Goal: Task Accomplishment & Management: Complete application form

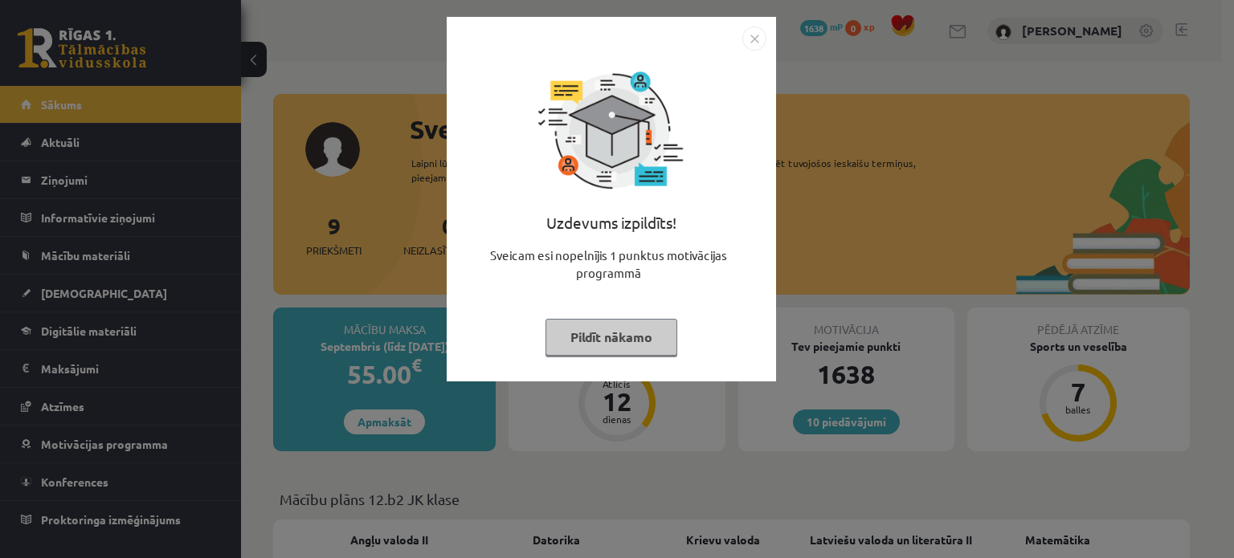
click at [599, 331] on button "Pildīt nākamo" at bounding box center [611, 337] width 132 height 37
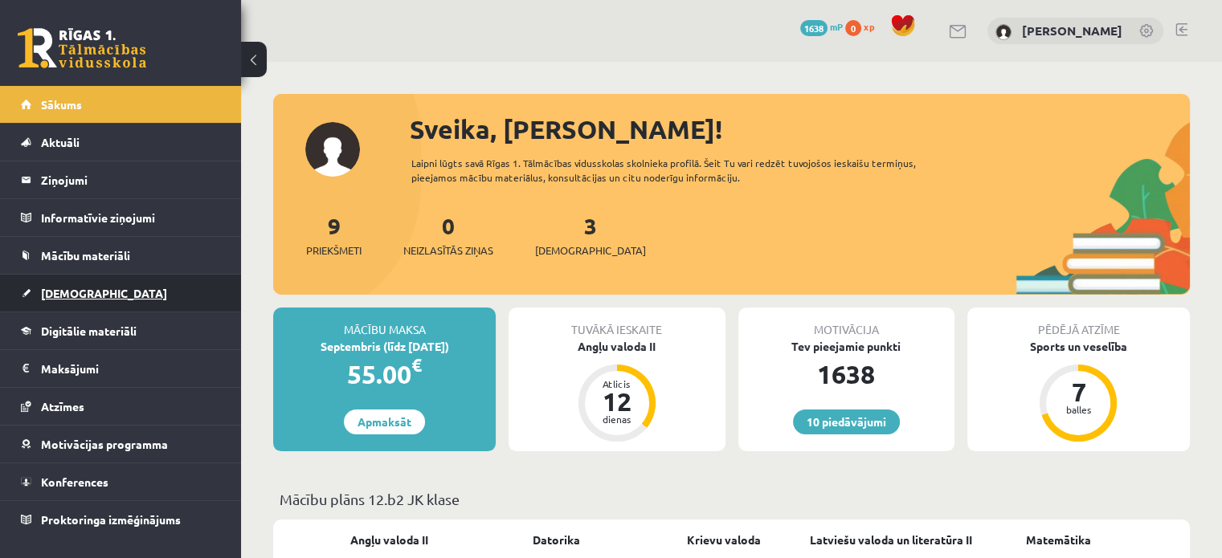
click at [99, 292] on link "[DEMOGRAPHIC_DATA]" at bounding box center [121, 293] width 200 height 37
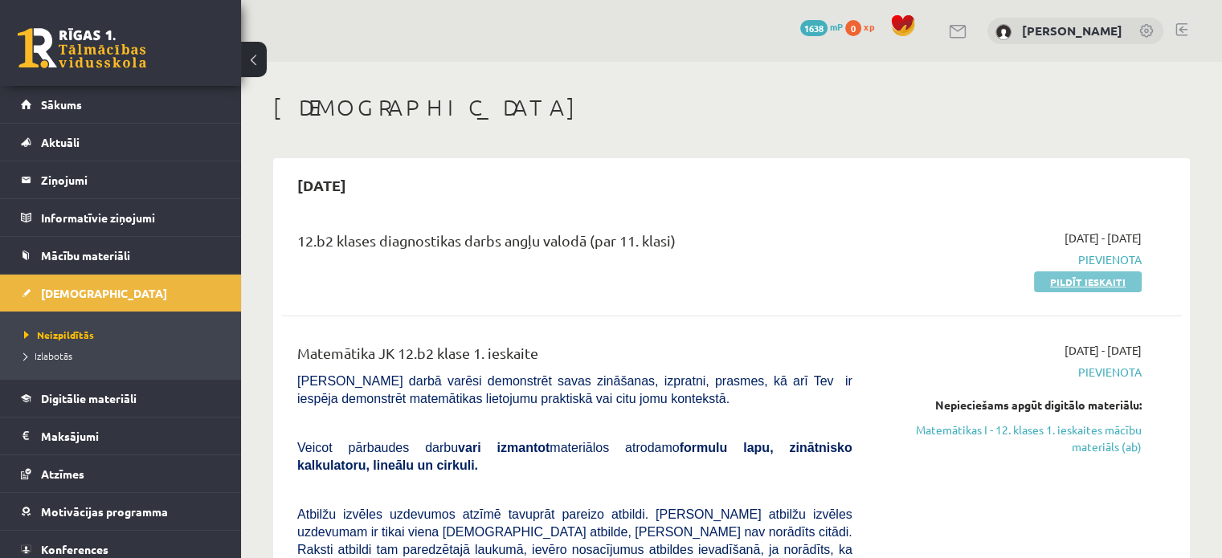
click at [1073, 278] on link "Pildīt ieskaiti" at bounding box center [1088, 281] width 108 height 21
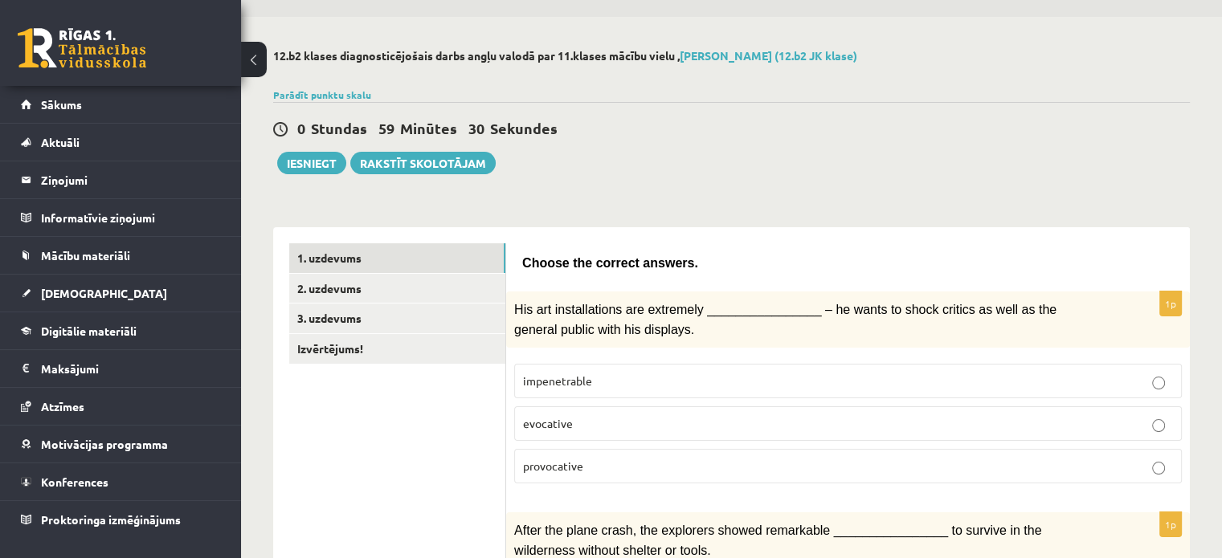
scroll to position [161, 0]
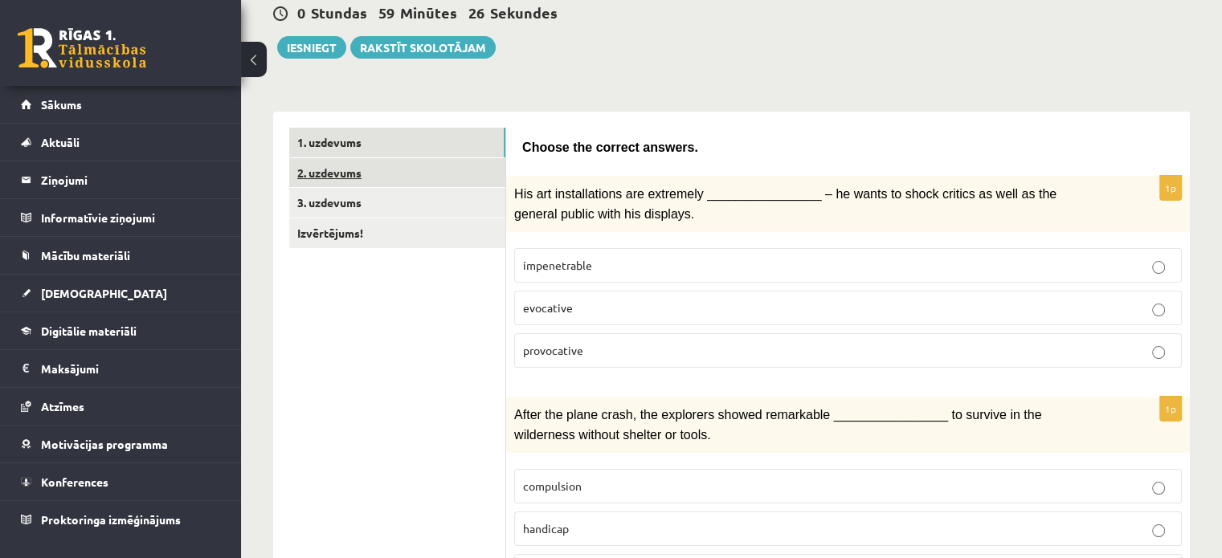
click at [357, 164] on link "2. uzdevums" at bounding box center [397, 173] width 216 height 30
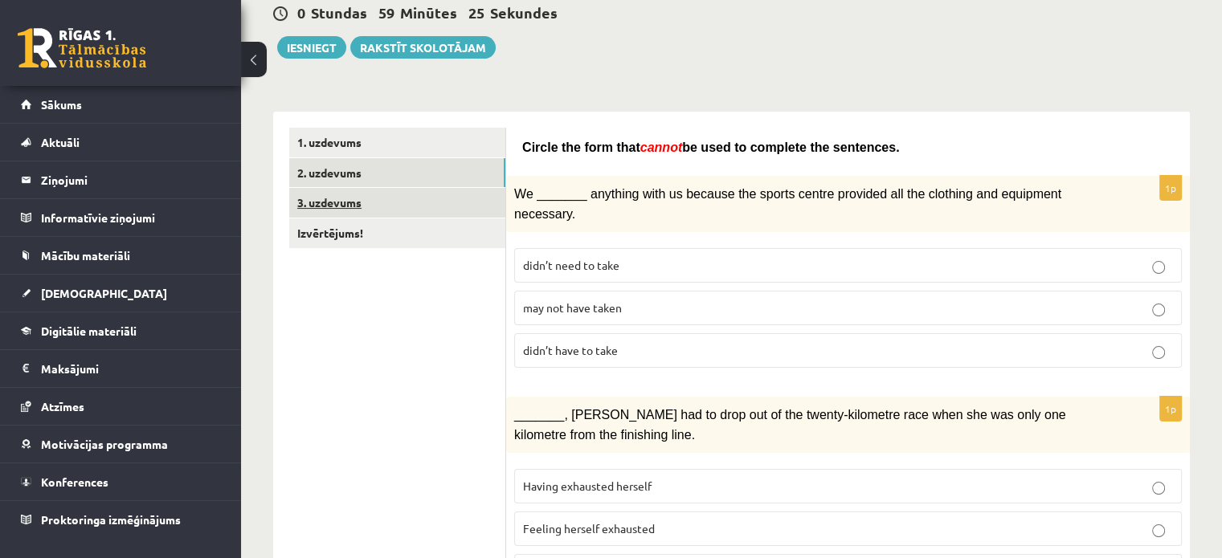
click at [352, 189] on link "3. uzdevums" at bounding box center [397, 203] width 216 height 30
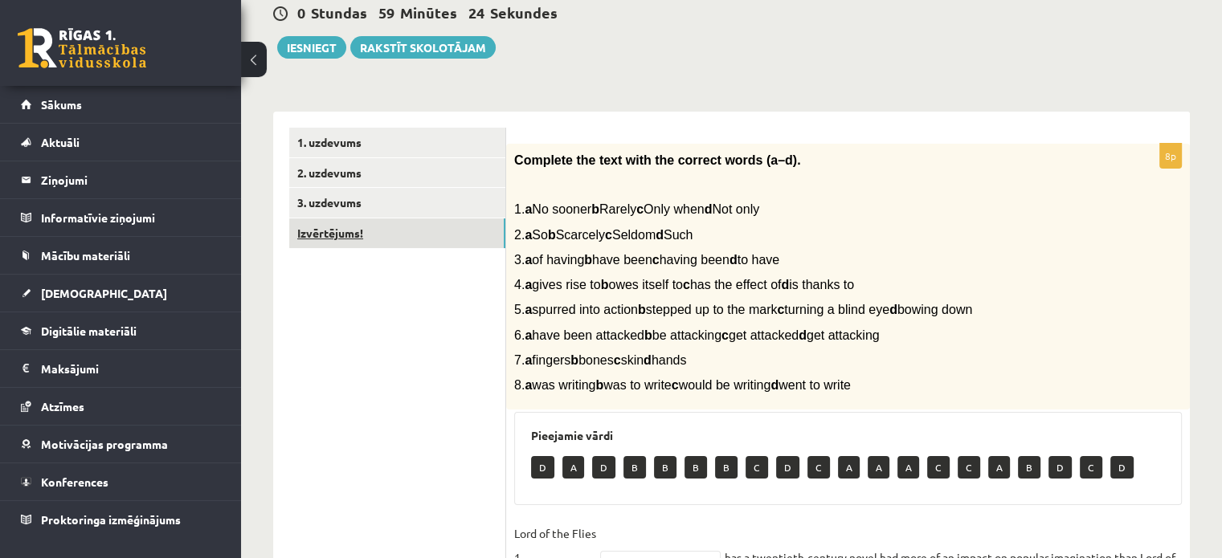
click at [337, 228] on link "Izvērtējums!" at bounding box center [397, 233] width 216 height 30
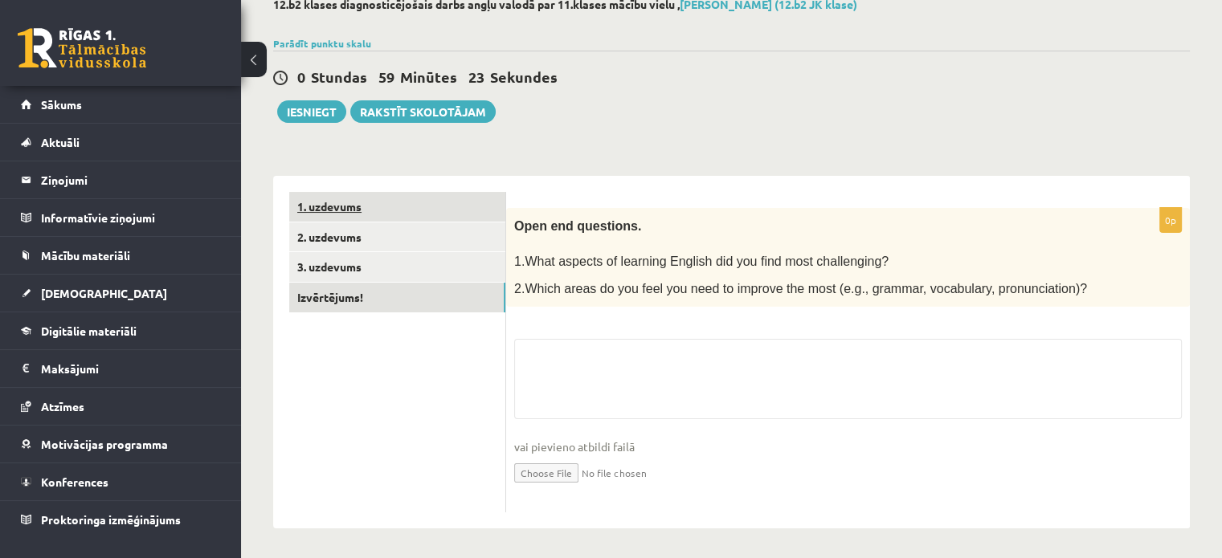
click at [342, 202] on link "1. uzdevums" at bounding box center [397, 207] width 216 height 30
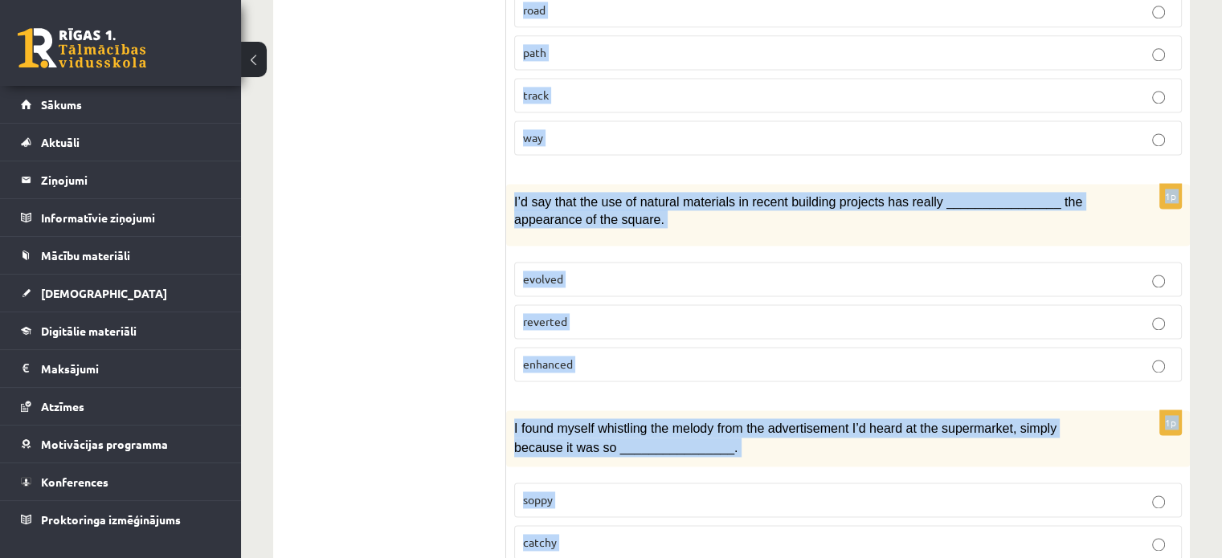
scroll to position [2479, 0]
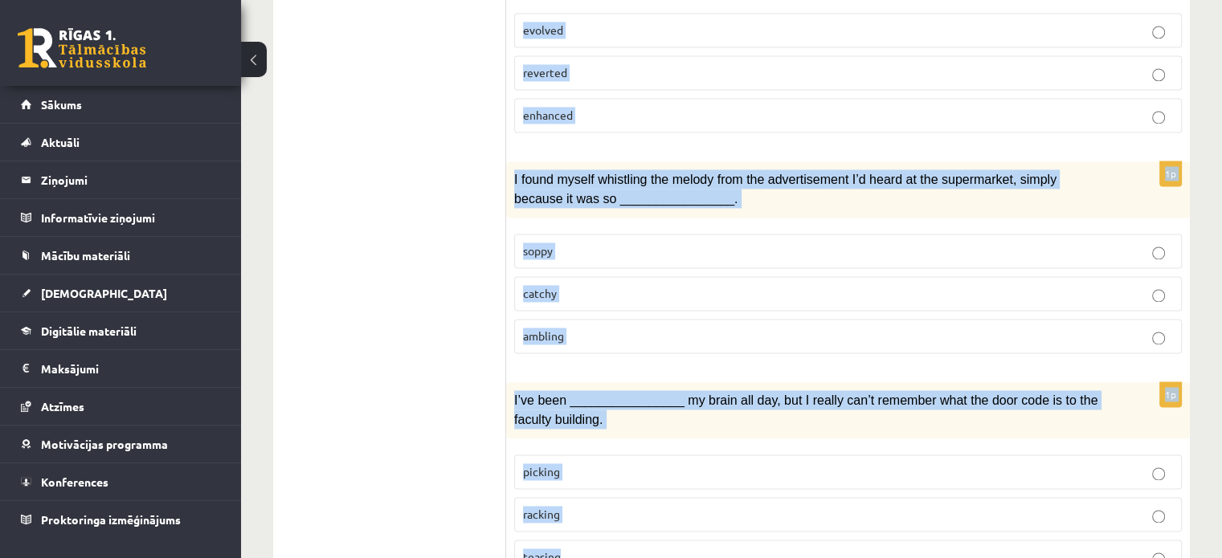
drag, startPoint x: 521, startPoint y: 207, endPoint x: 678, endPoint y: 562, distance: 388.0
copy form "Loremi dol sitamet consect. 8a Eli sed doeiusmodtemp inc utlaboree ____________…"
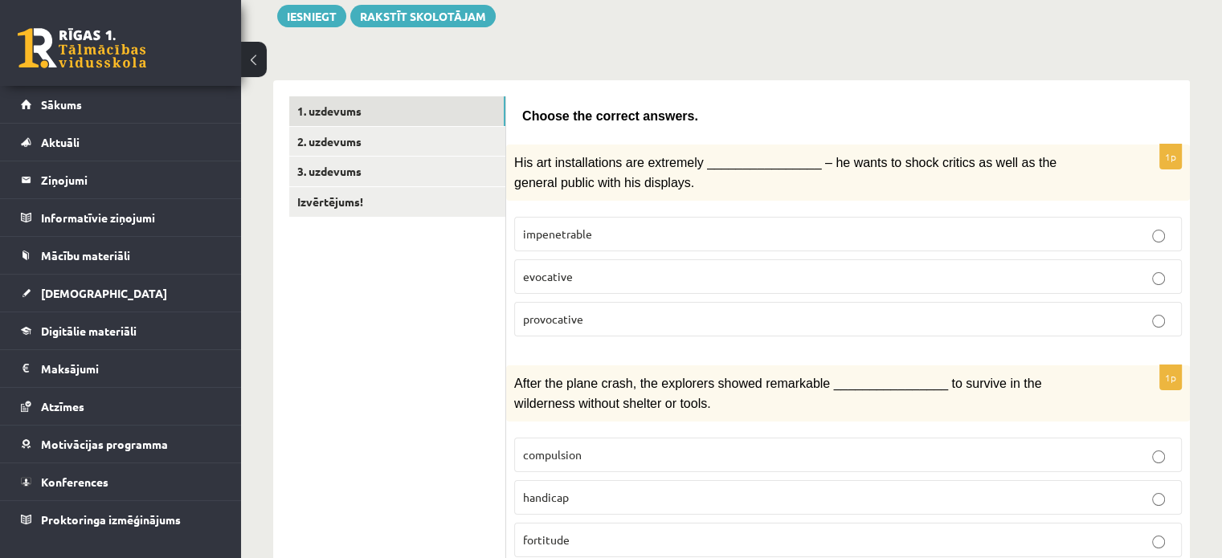
scroll to position [241, 0]
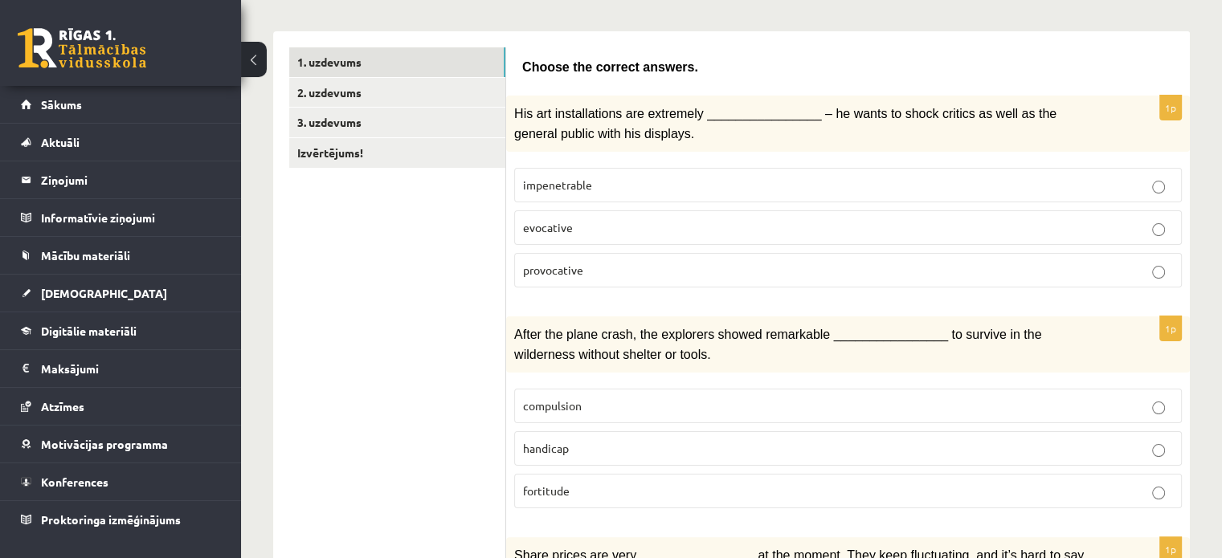
click at [566, 264] on span "provocative" at bounding box center [553, 270] width 60 height 14
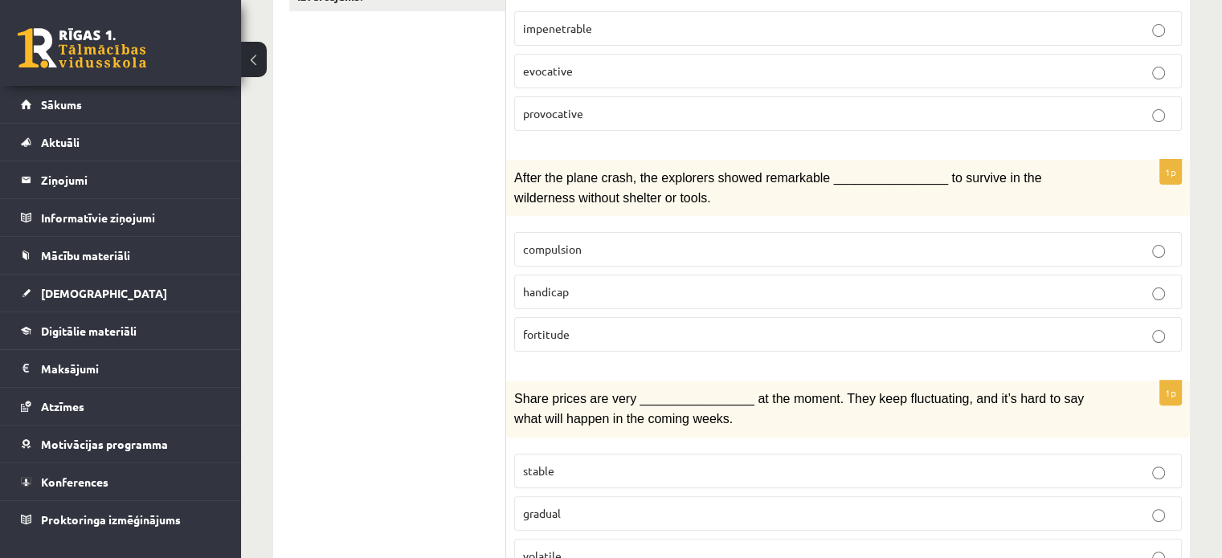
scroll to position [402, 0]
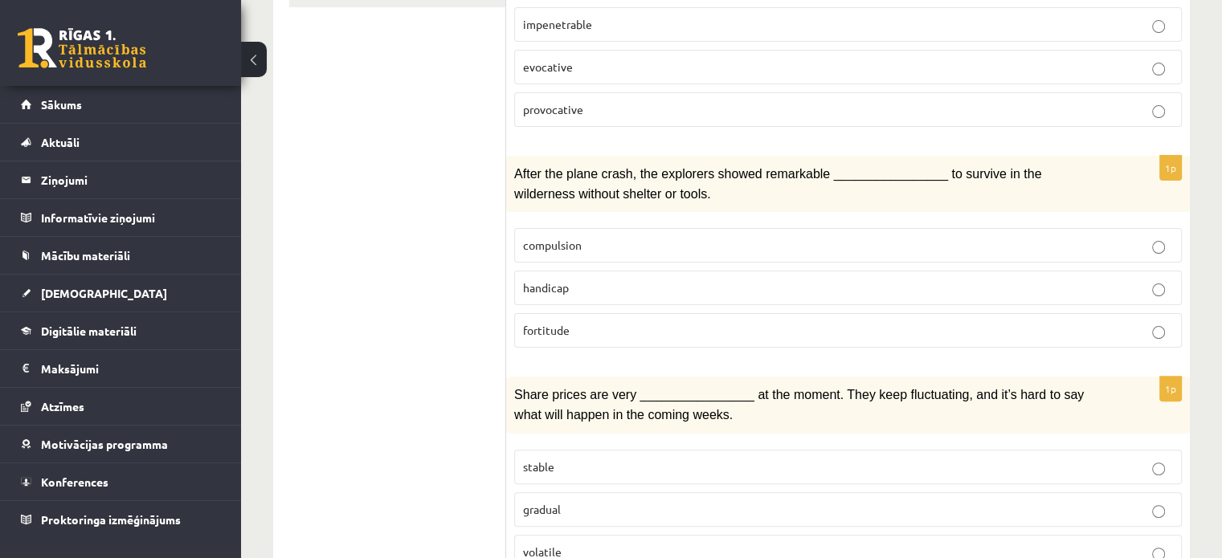
click at [582, 322] on p "fortitude" at bounding box center [848, 330] width 650 height 17
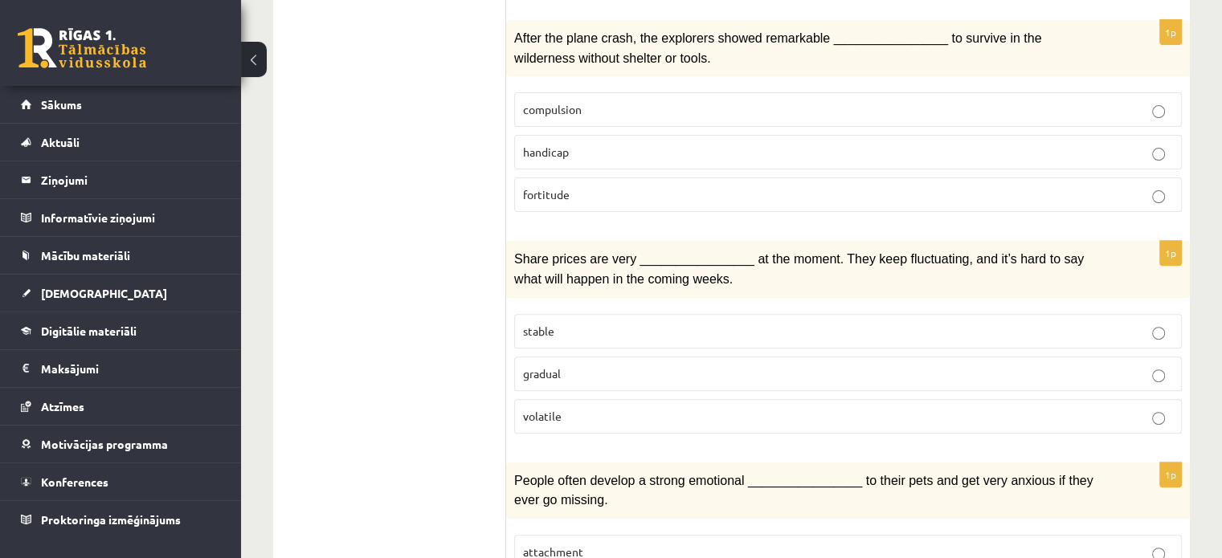
scroll to position [562, 0]
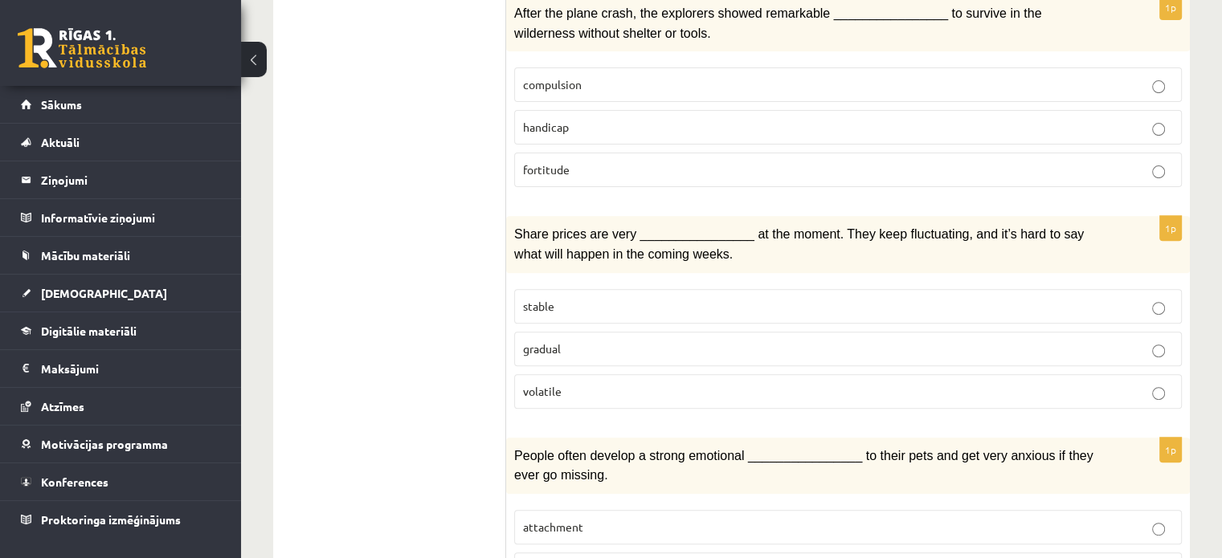
click at [553, 384] on span "volatile" at bounding box center [542, 391] width 39 height 14
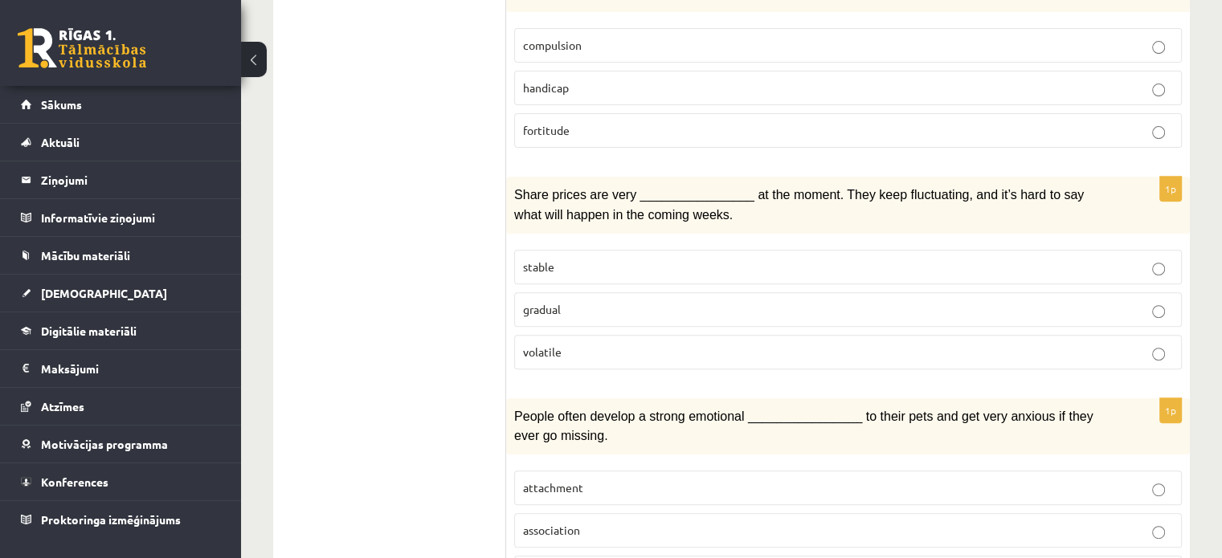
scroll to position [723, 0]
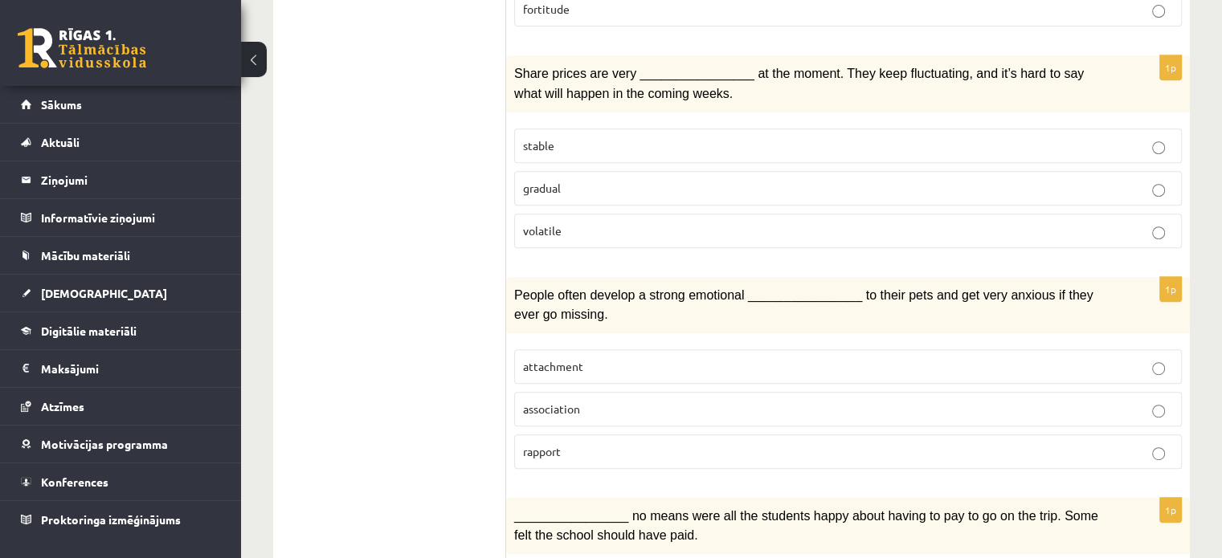
click at [560, 349] on label "attachment" at bounding box center [847, 366] width 667 height 35
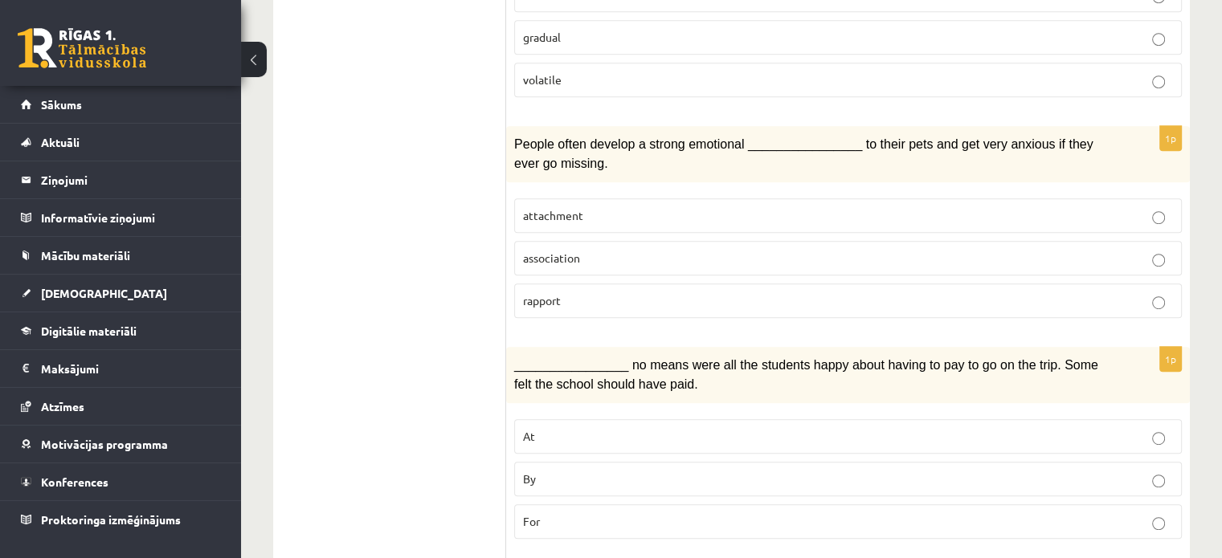
scroll to position [884, 0]
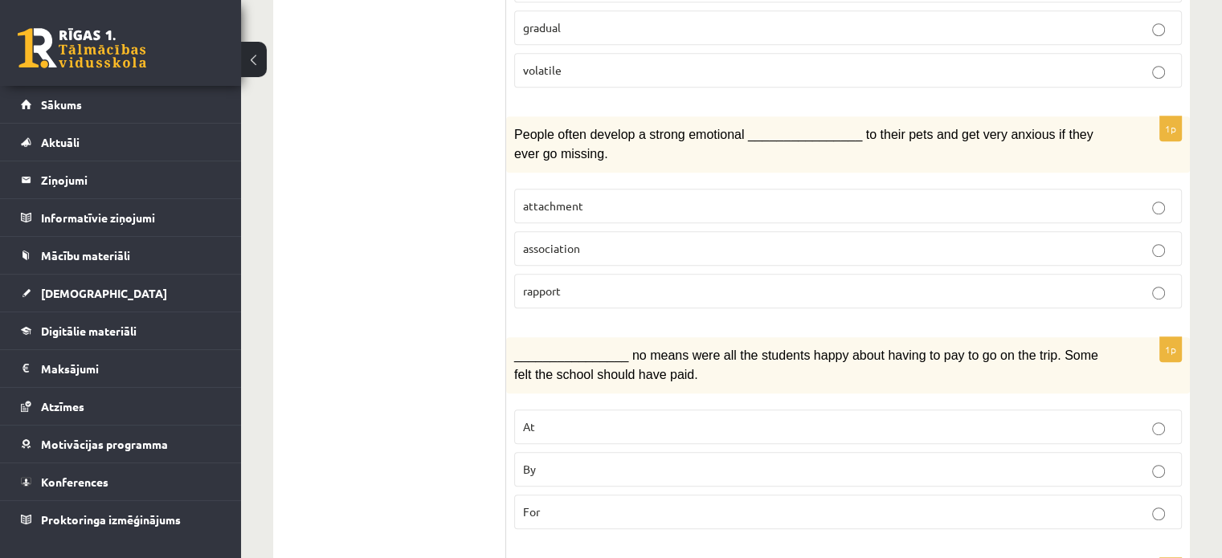
click at [535, 452] on label "By" at bounding box center [847, 469] width 667 height 35
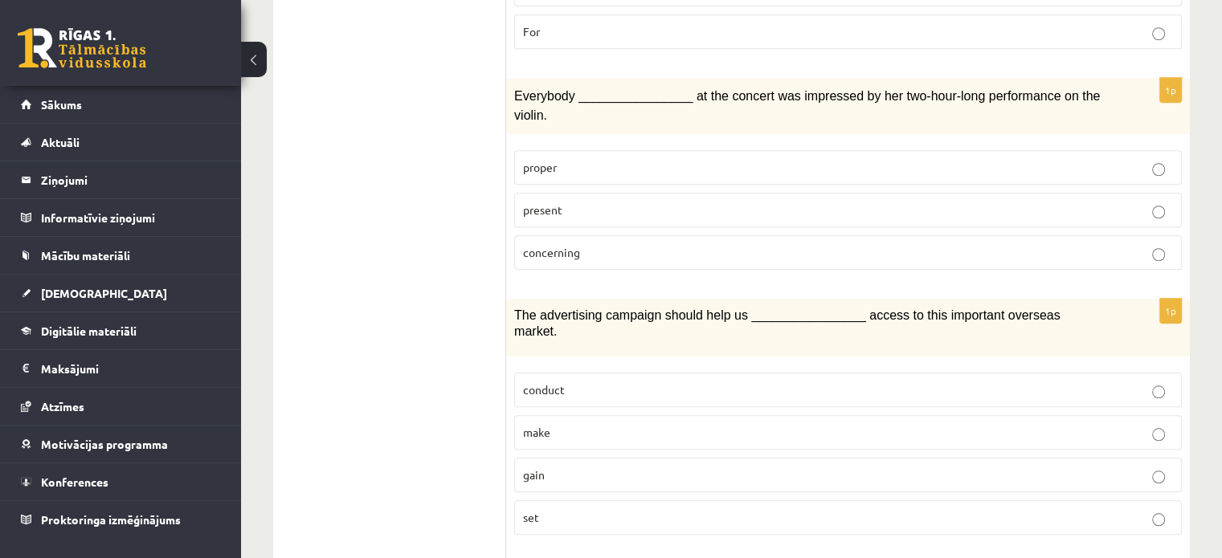
scroll to position [1365, 0]
click at [541, 201] on span "present" at bounding box center [542, 208] width 39 height 14
click at [535, 465] on p "gain" at bounding box center [848, 473] width 650 height 17
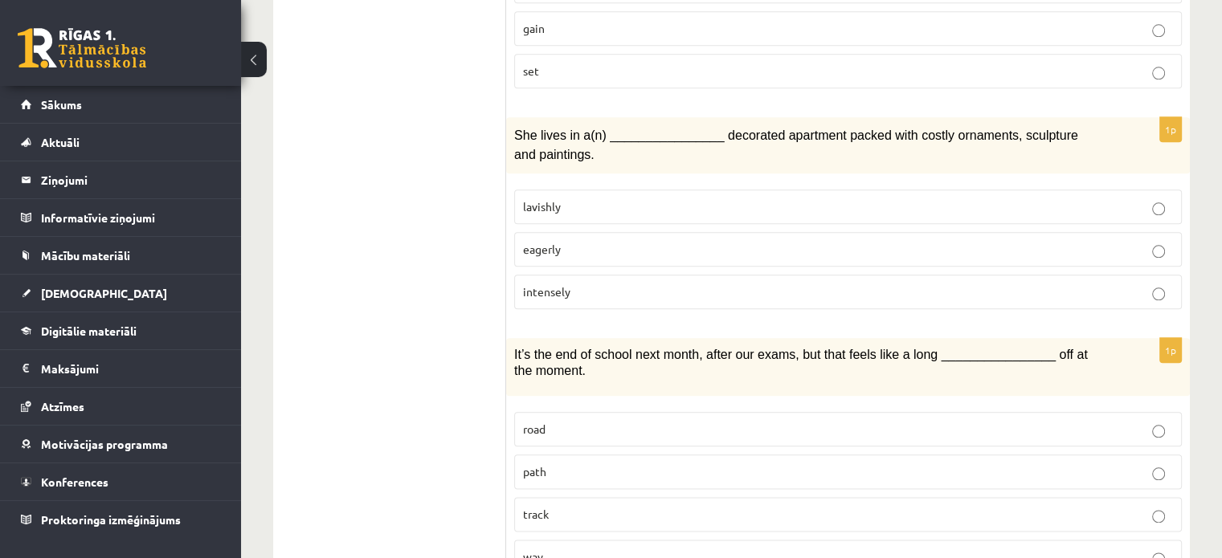
scroll to position [1847, 0]
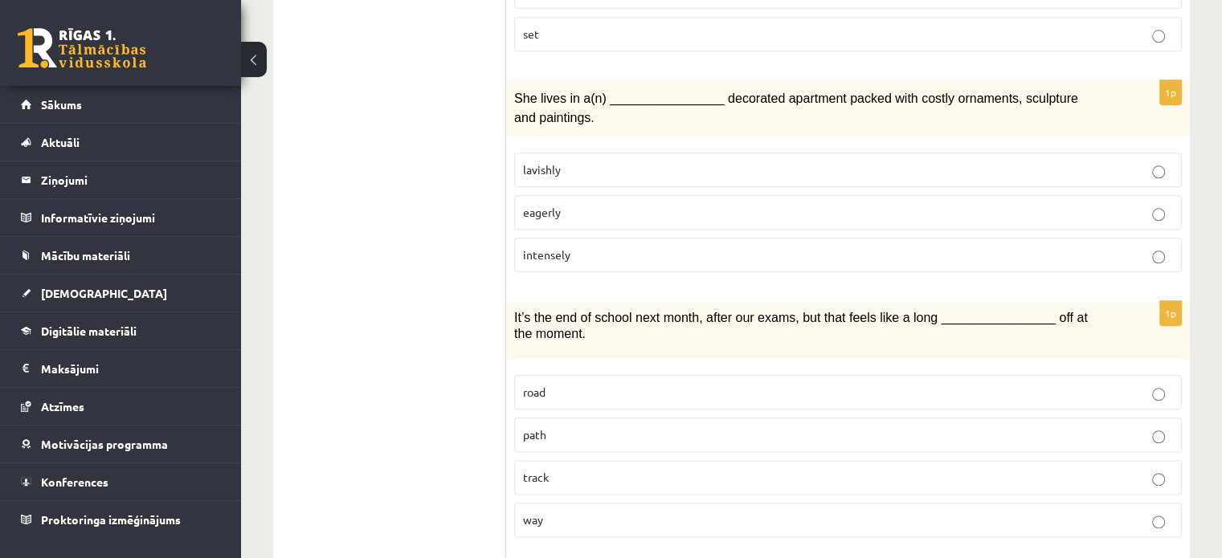
click at [590, 161] on p "lavishly" at bounding box center [848, 169] width 650 height 17
click at [547, 512] on p "way" at bounding box center [848, 520] width 650 height 17
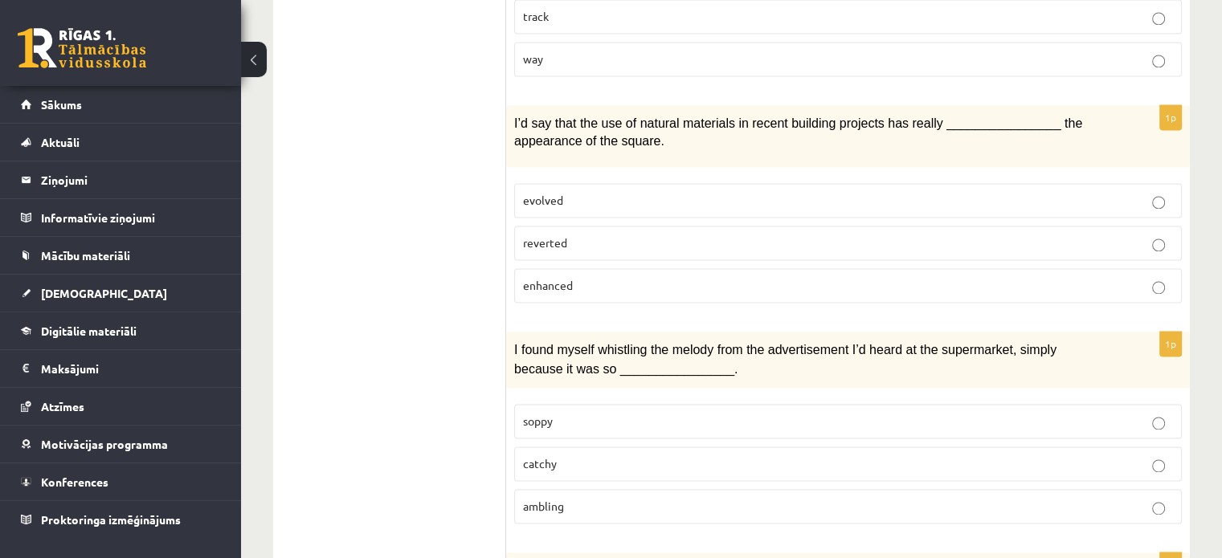
scroll to position [2329, 0]
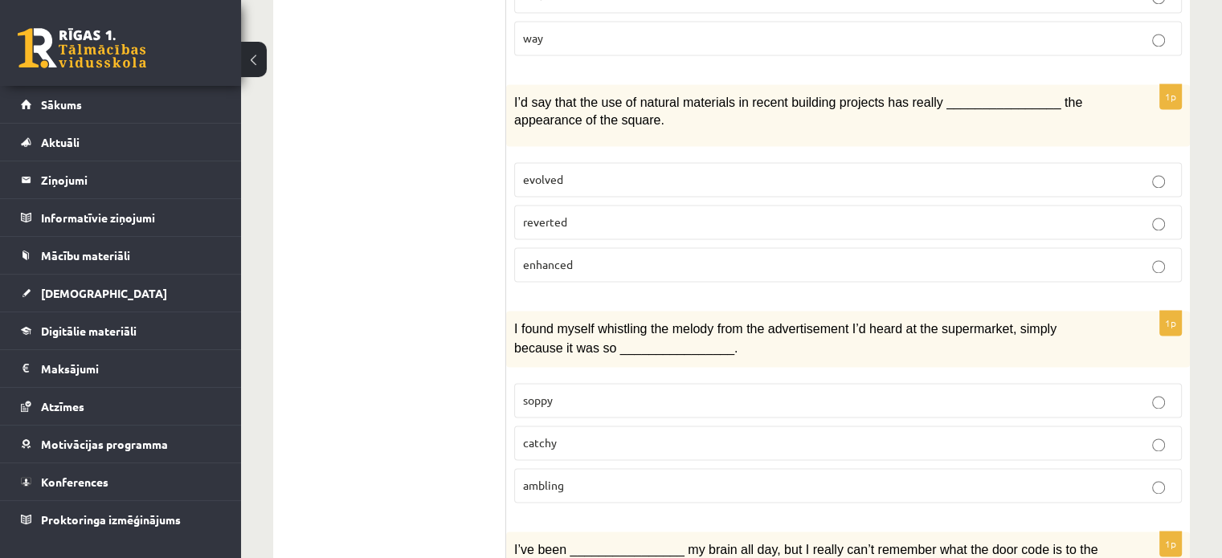
click at [564, 257] on span "enhanced" at bounding box center [548, 264] width 50 height 14
drag, startPoint x: 543, startPoint y: 356, endPoint x: 545, endPoint y: 346, distance: 9.8
click at [543, 375] on fieldset "soppy catchy [GEOGRAPHIC_DATA]" at bounding box center [847, 441] width 667 height 133
click at [553, 435] on p "catchy" at bounding box center [848, 443] width 650 height 17
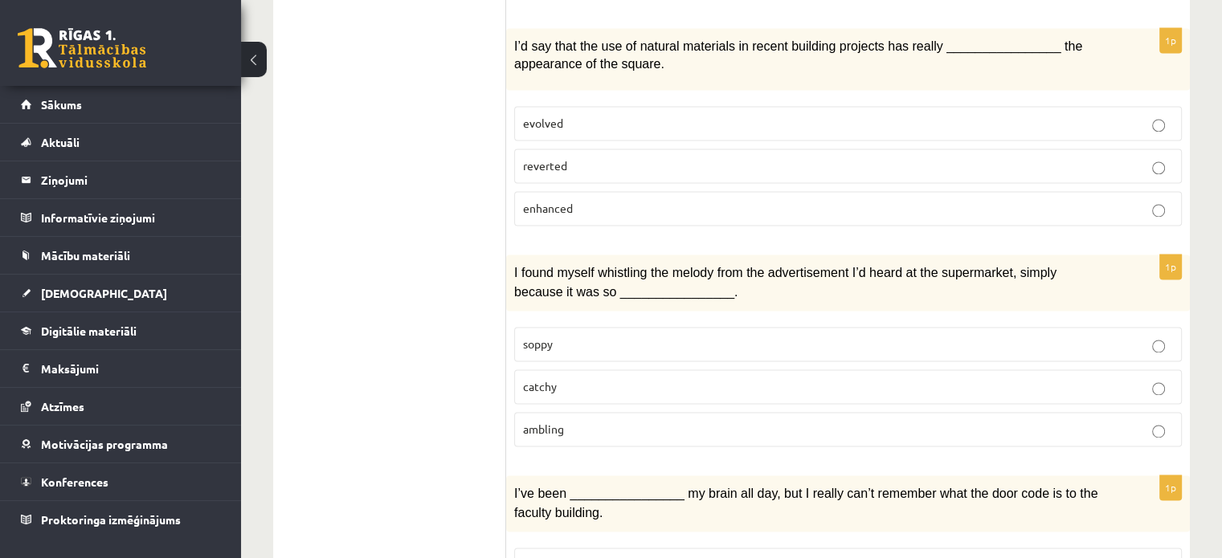
scroll to position [2479, 0]
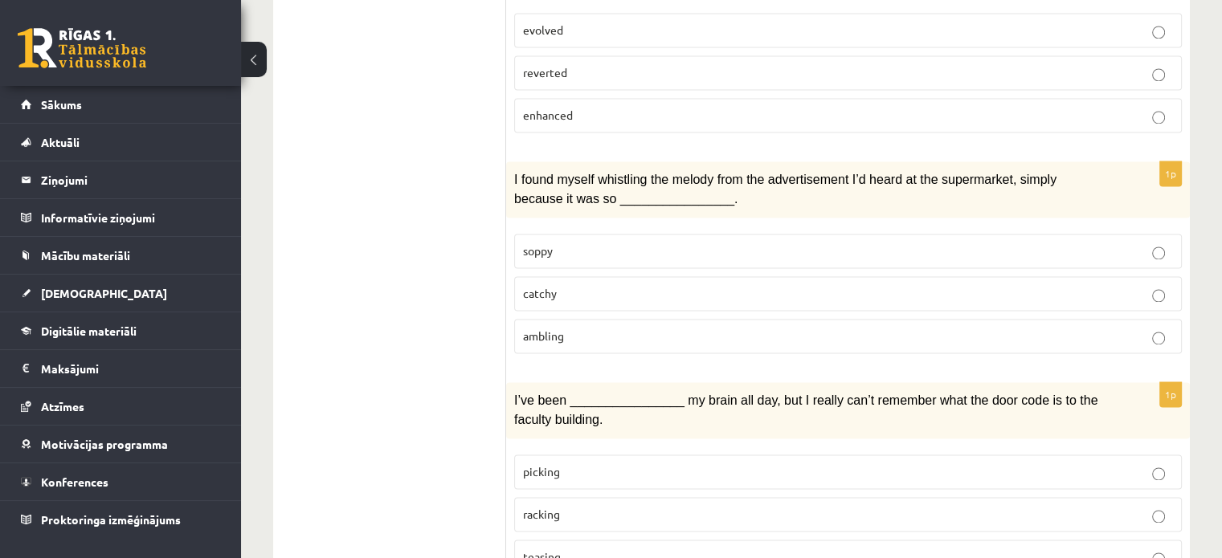
click at [581, 506] on p "racking" at bounding box center [848, 514] width 650 height 17
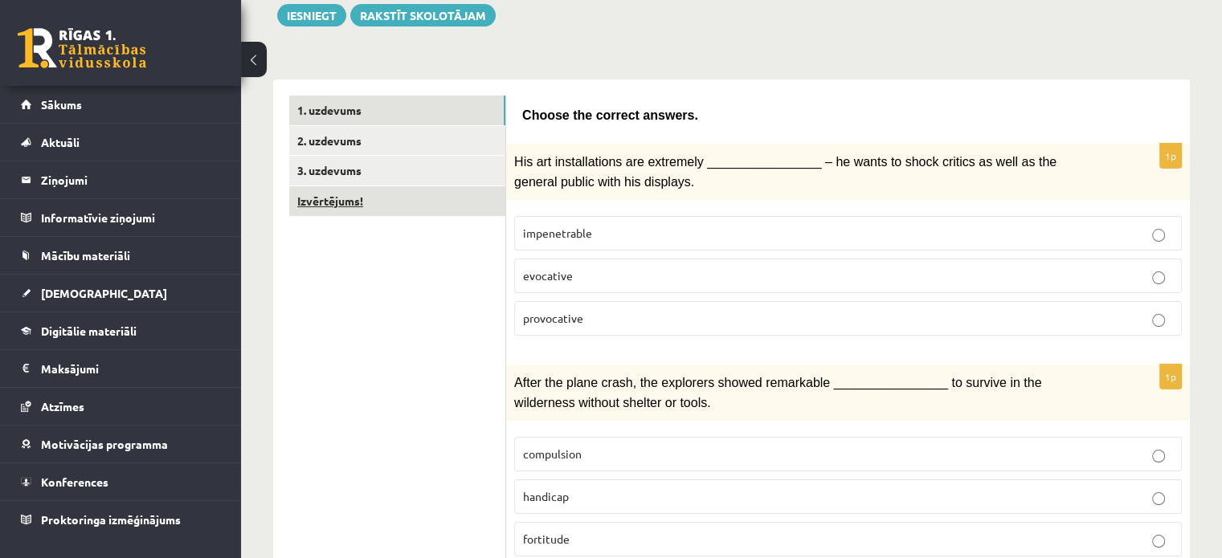
scroll to position [69, 0]
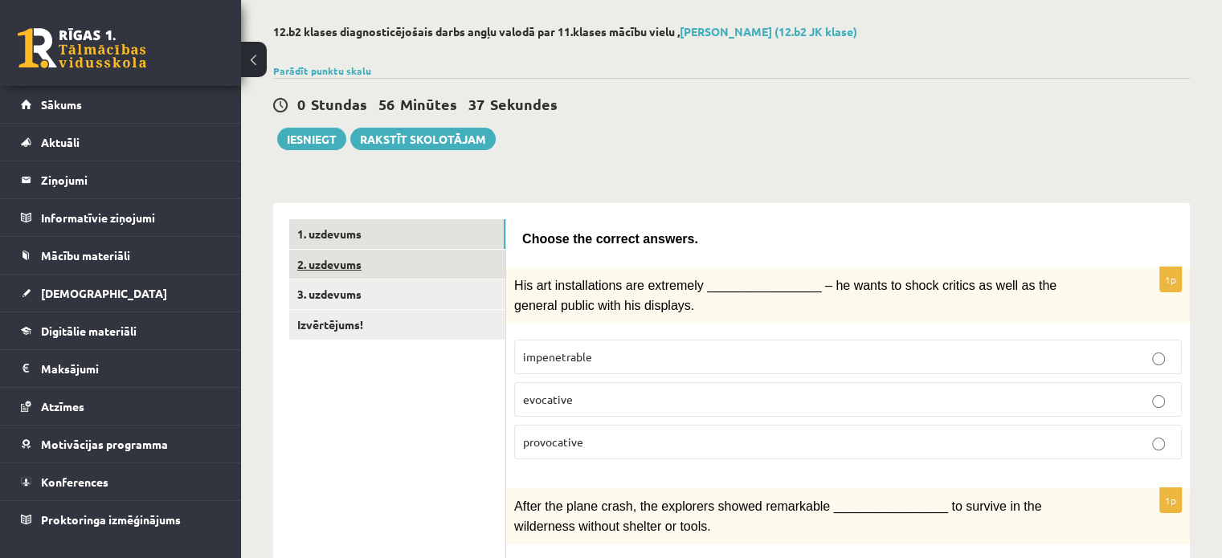
click at [320, 271] on link "2. uzdevums" at bounding box center [397, 265] width 216 height 30
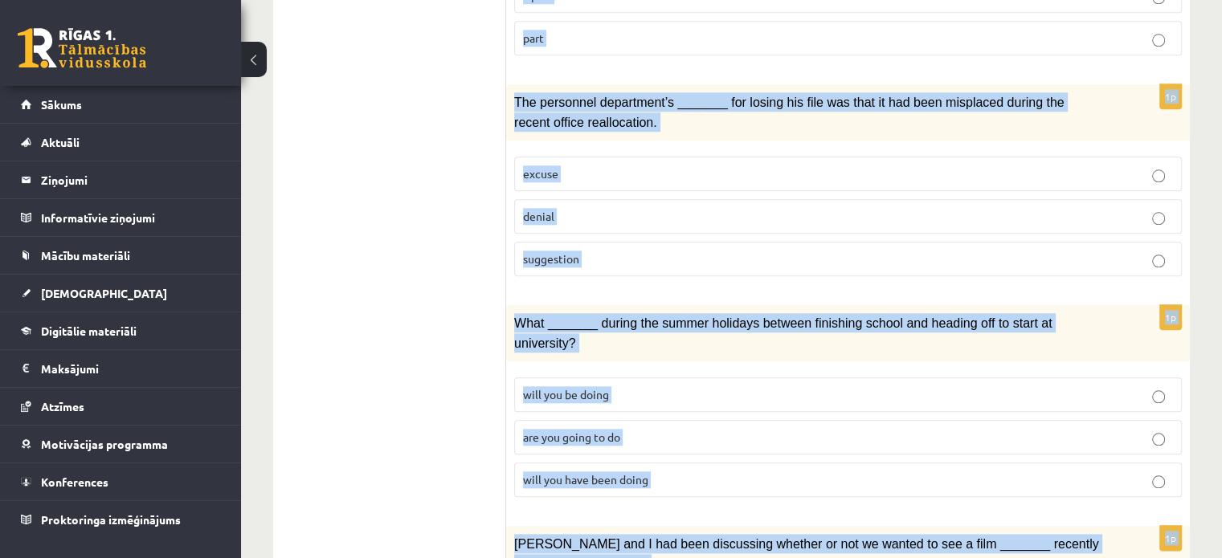
scroll to position [1887, 0]
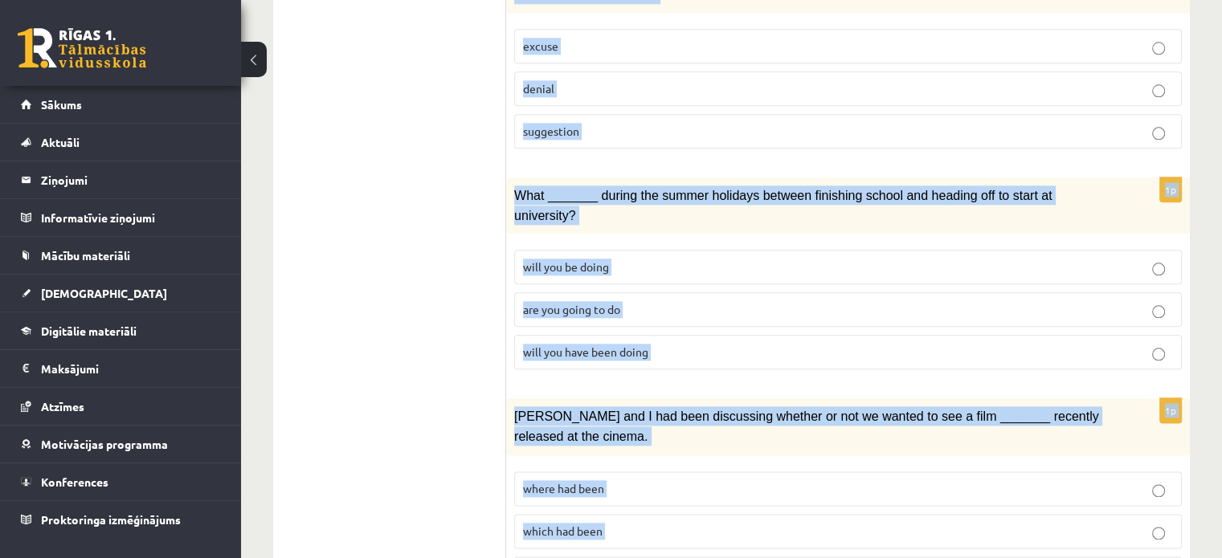
drag, startPoint x: 517, startPoint y: 231, endPoint x: 654, endPoint y: 565, distance: 360.9
copy form "Loremi dol sita cons adipis el sedd ei temporin utl etdolorem. 5a En _______ ad…"
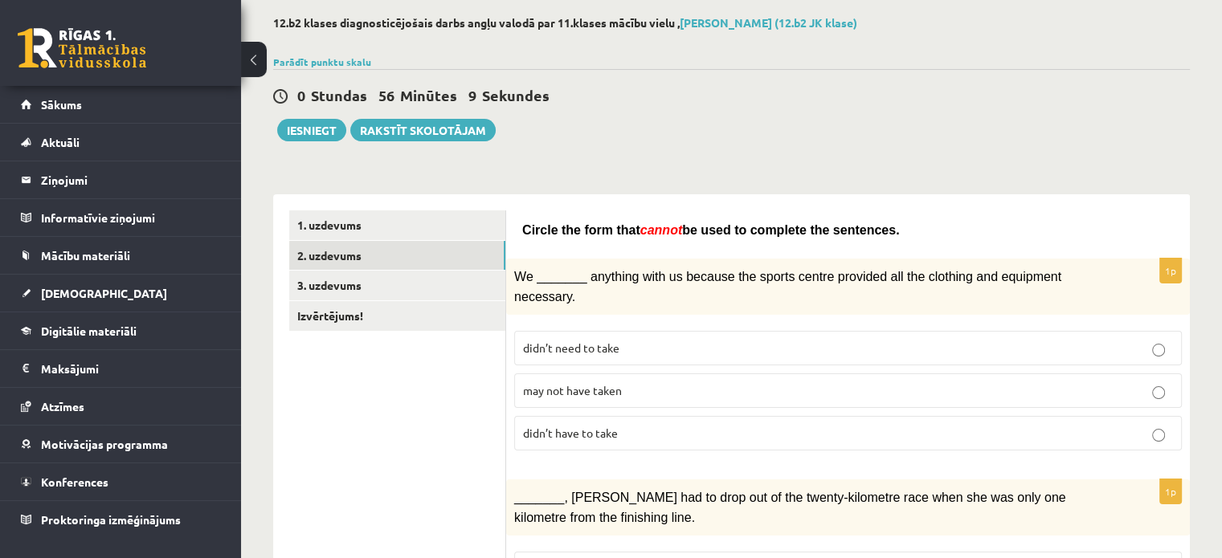
scroll to position [80, 0]
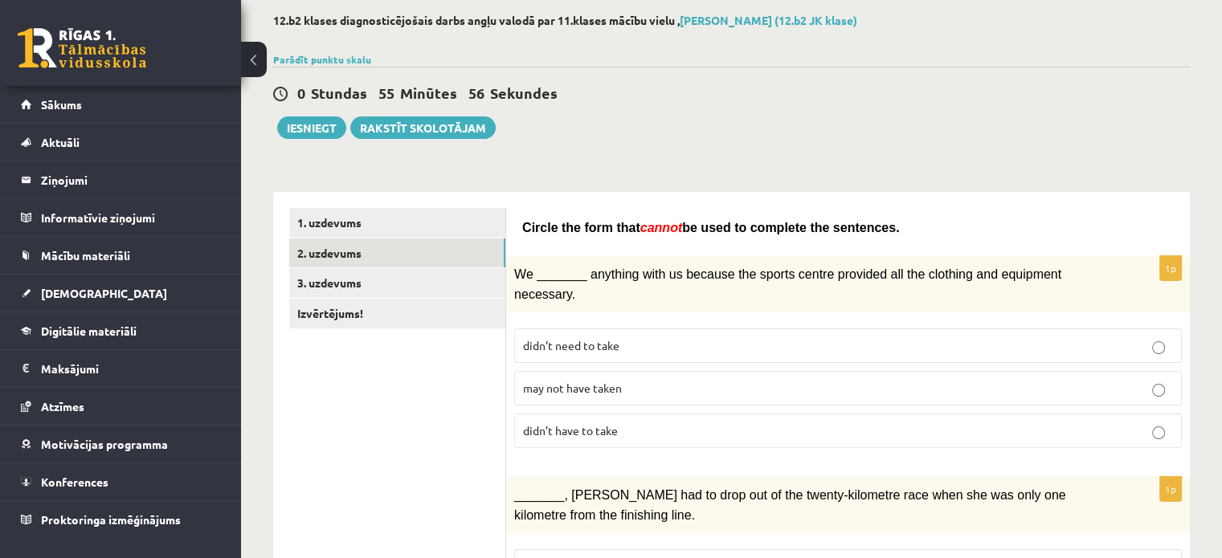
click at [547, 381] on span "may not have taken" at bounding box center [572, 388] width 99 height 14
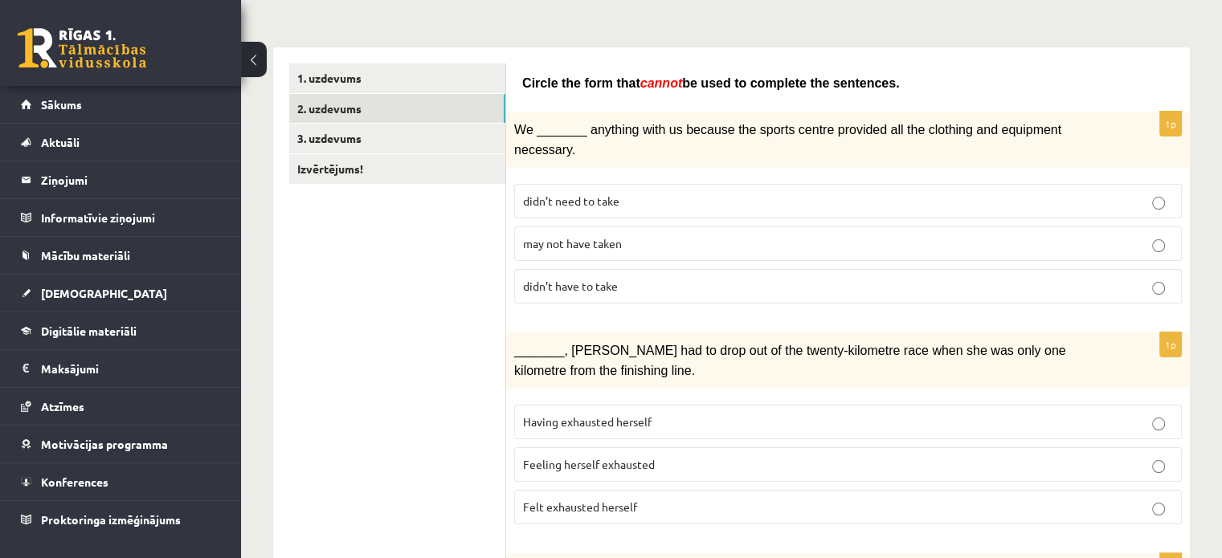
scroll to position [241, 0]
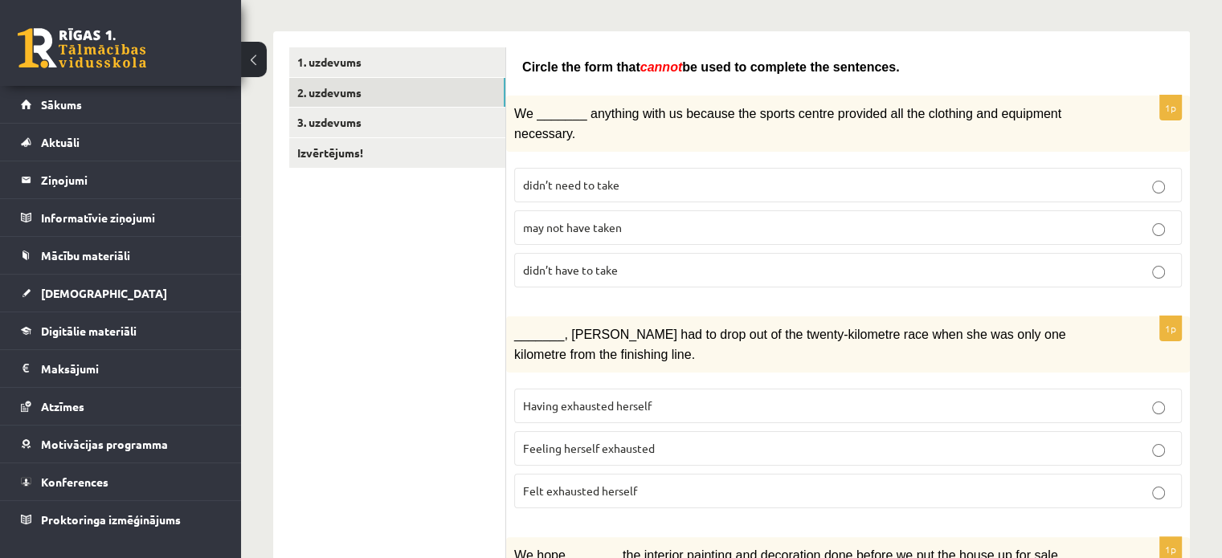
click at [575, 474] on label "Felt exhausted herself" at bounding box center [847, 491] width 667 height 35
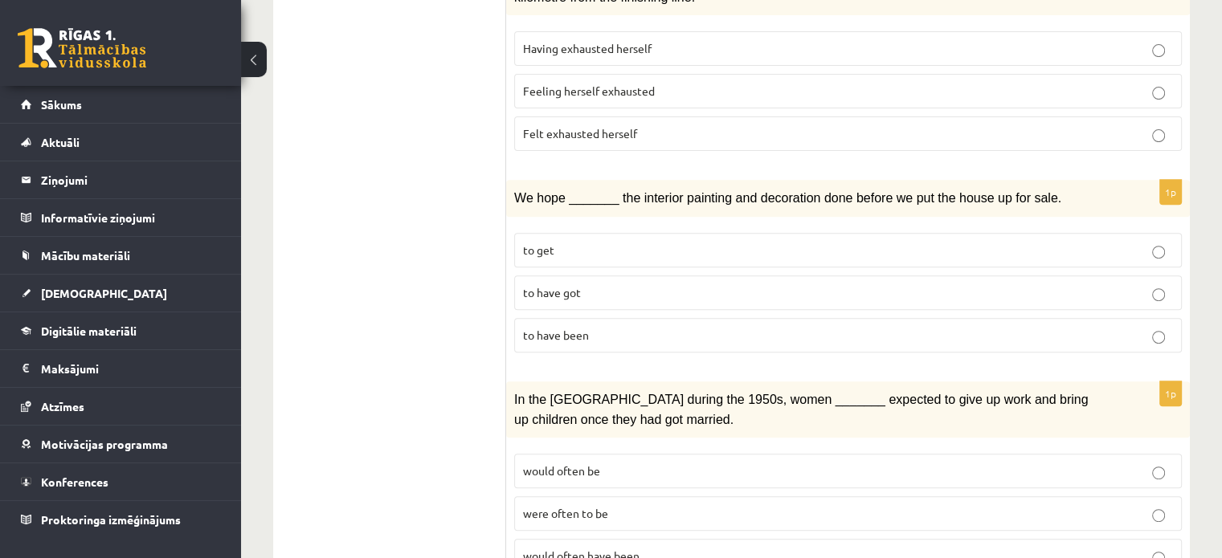
scroll to position [723, 0]
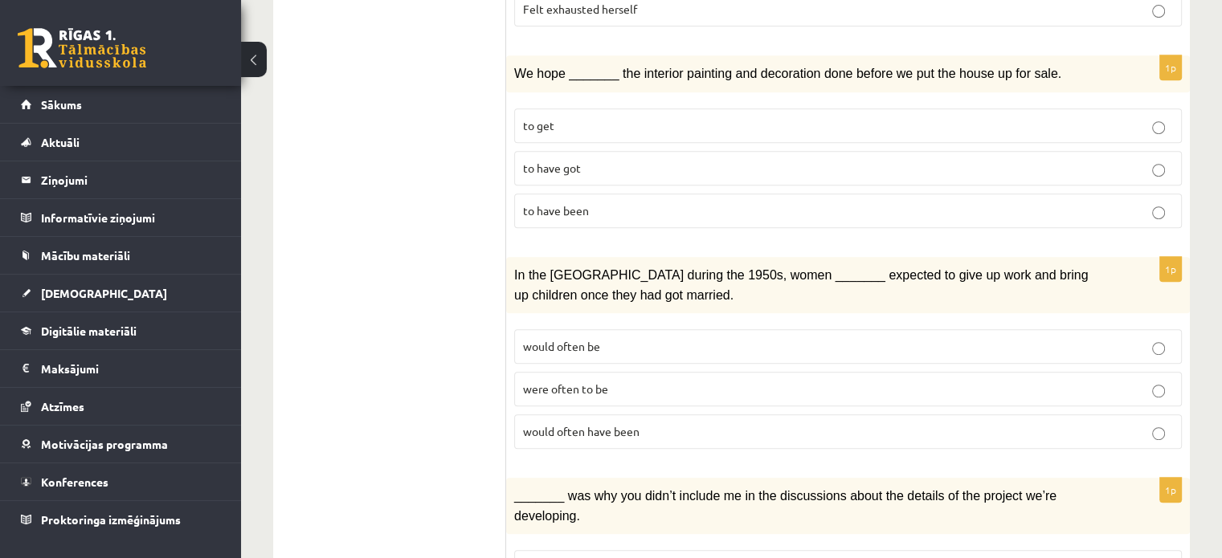
click at [596, 202] on p "to have been" at bounding box center [848, 210] width 650 height 17
drag, startPoint x: 561, startPoint y: 394, endPoint x: 557, endPoint y: 377, distance: 17.3
click at [561, 424] on span "would often have been" at bounding box center [581, 431] width 116 height 14
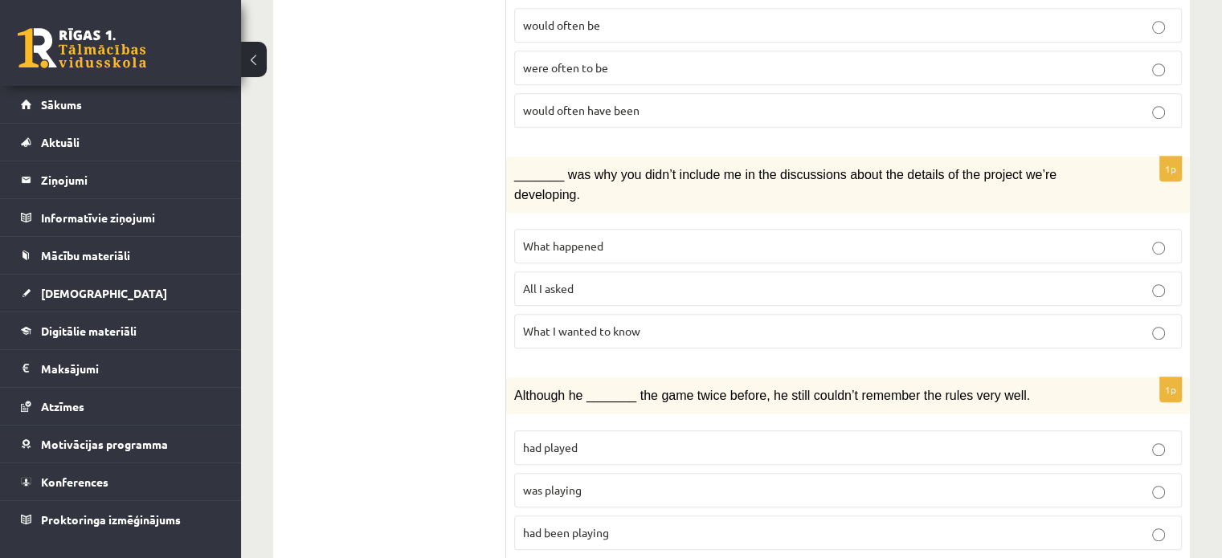
scroll to position [1124, 0]
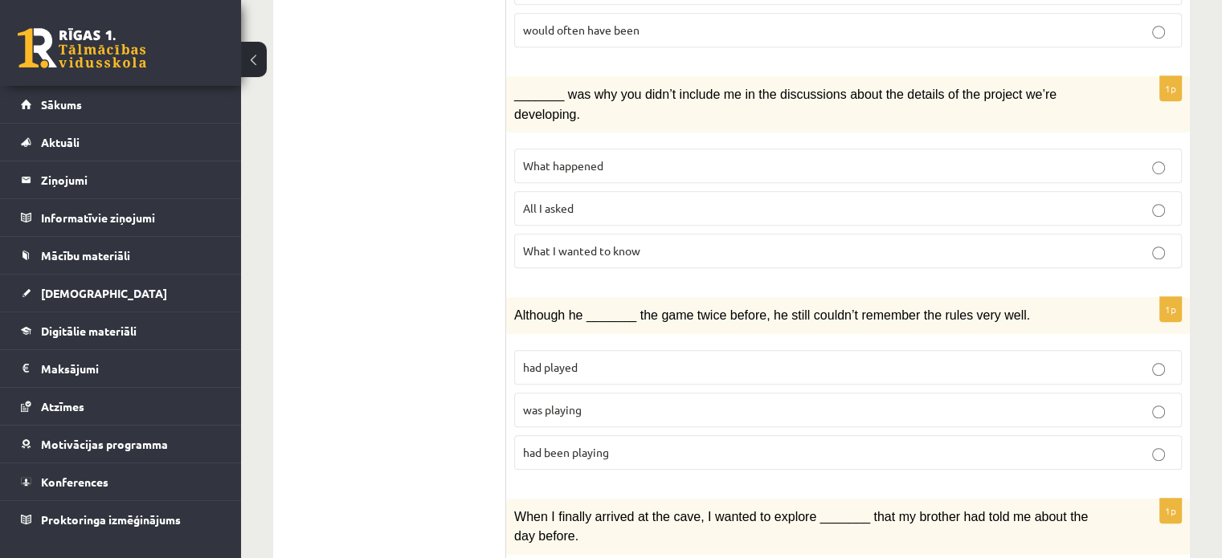
click at [580, 200] on p "All I asked" at bounding box center [848, 208] width 650 height 17
click at [551, 393] on label "was playing" at bounding box center [847, 410] width 667 height 35
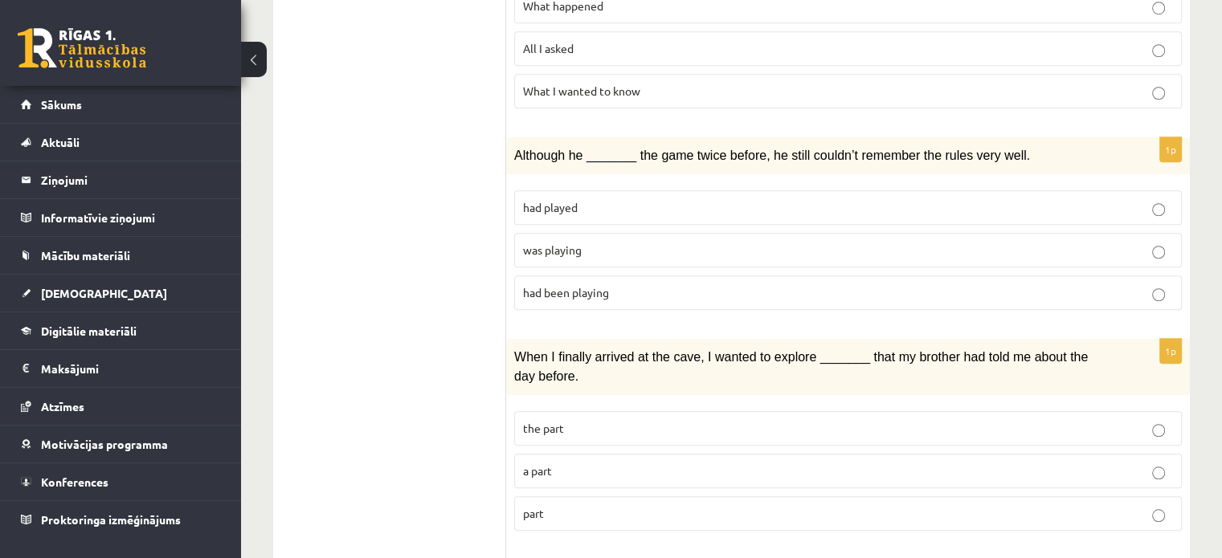
scroll to position [1285, 0]
drag, startPoint x: 559, startPoint y: 442, endPoint x: 560, endPoint y: 431, distance: 11.3
click at [559, 496] on label "part" at bounding box center [847, 513] width 667 height 35
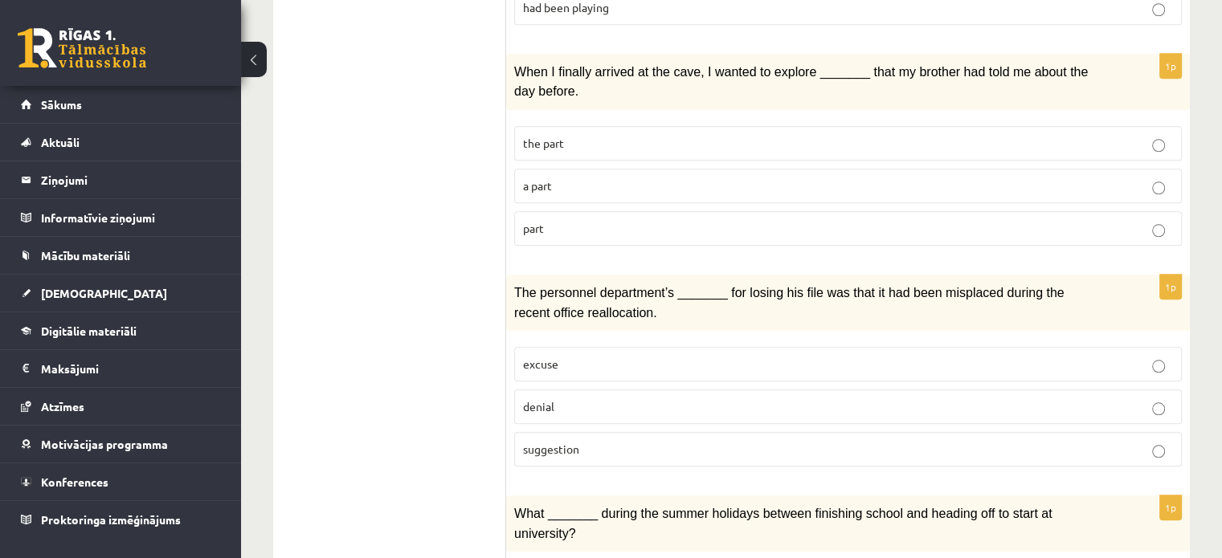
scroll to position [1606, 0]
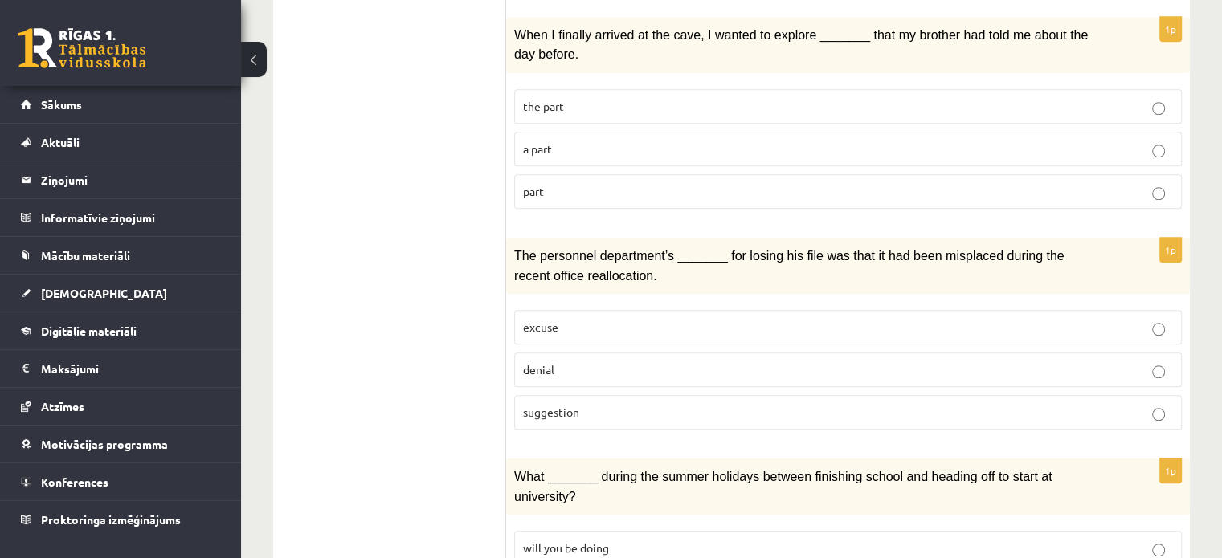
click at [586, 361] on p "denial" at bounding box center [848, 369] width 650 height 17
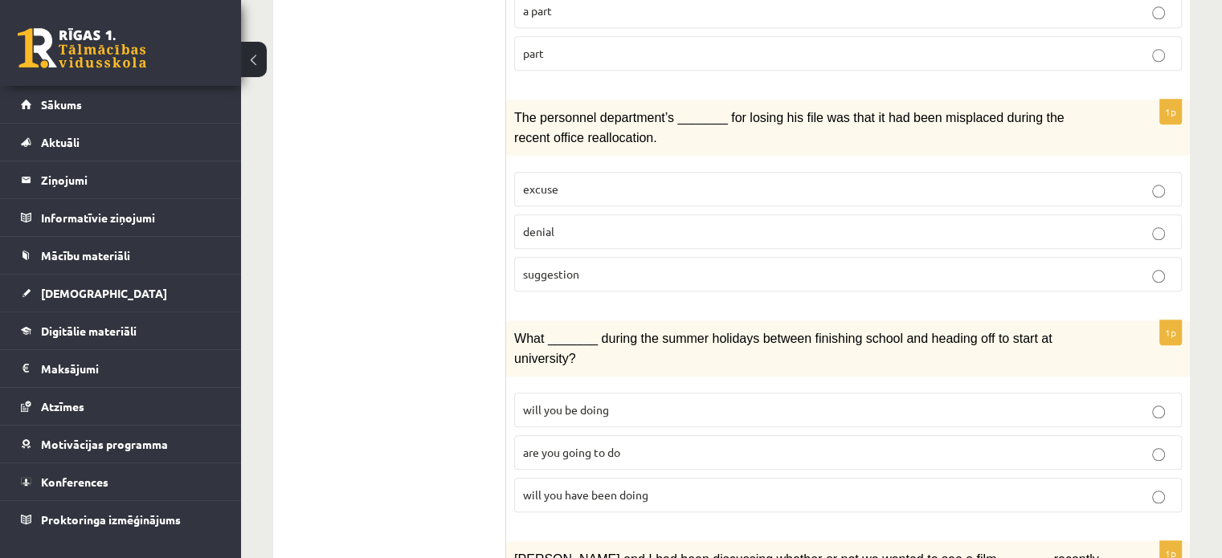
scroll to position [1767, 0]
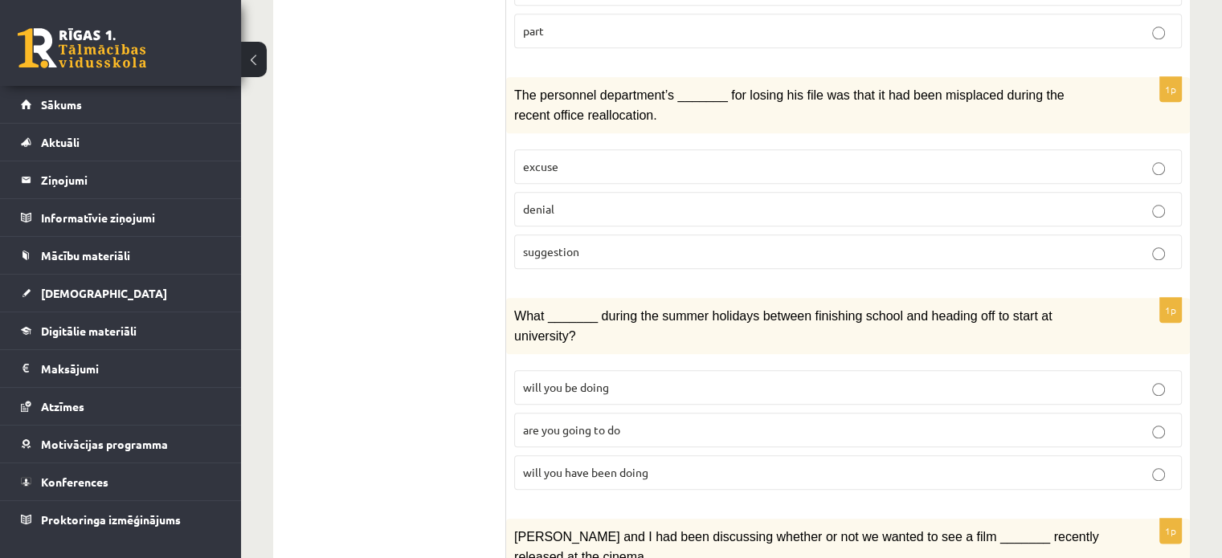
click at [585, 464] on p "will you have been doing" at bounding box center [848, 472] width 650 height 17
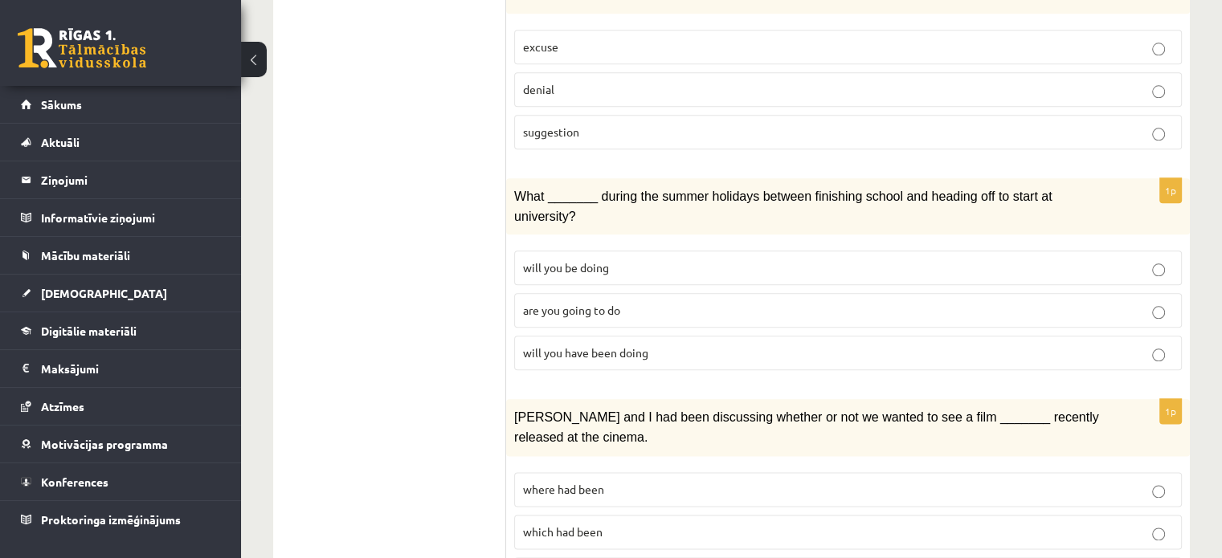
scroll to position [1887, 0]
click at [579, 471] on label "where had been" at bounding box center [847, 488] width 667 height 35
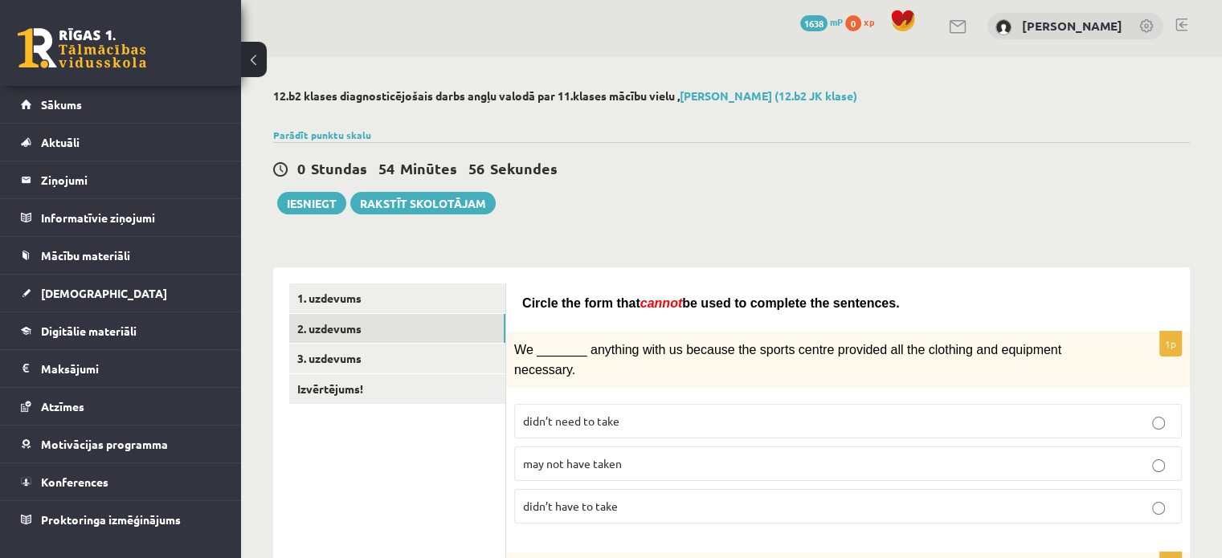
scroll to position [0, 0]
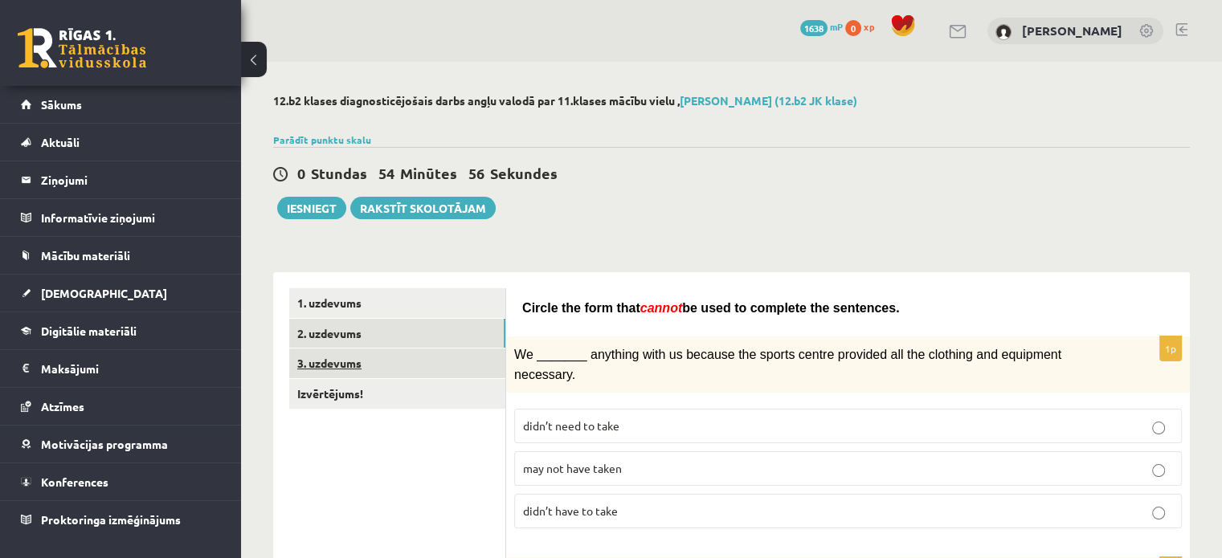
click at [396, 362] on link "3. uzdevums" at bounding box center [397, 364] width 216 height 30
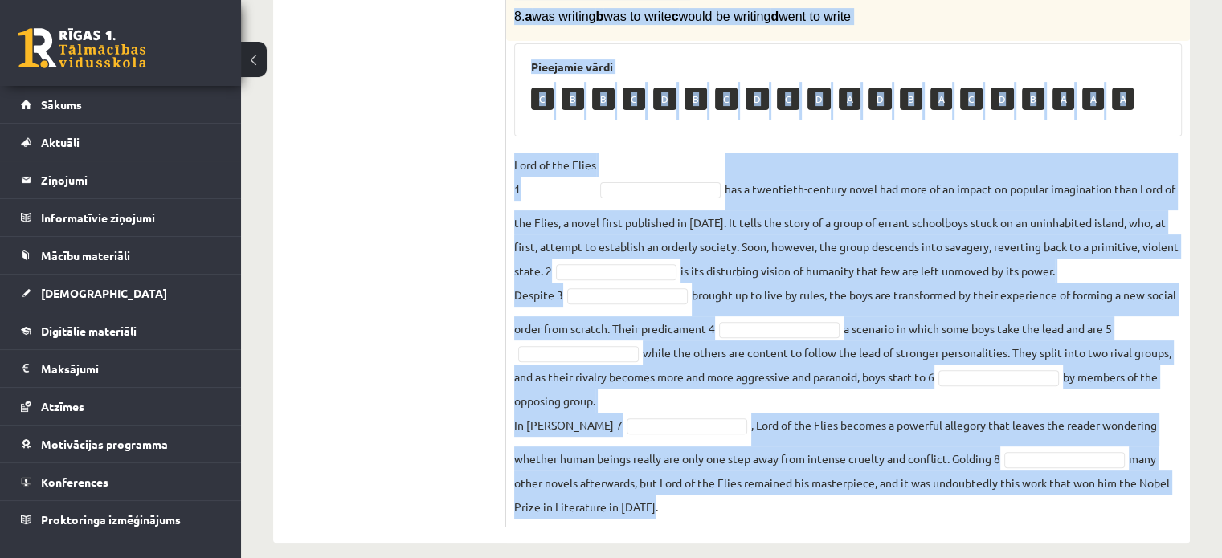
scroll to position [546, 0]
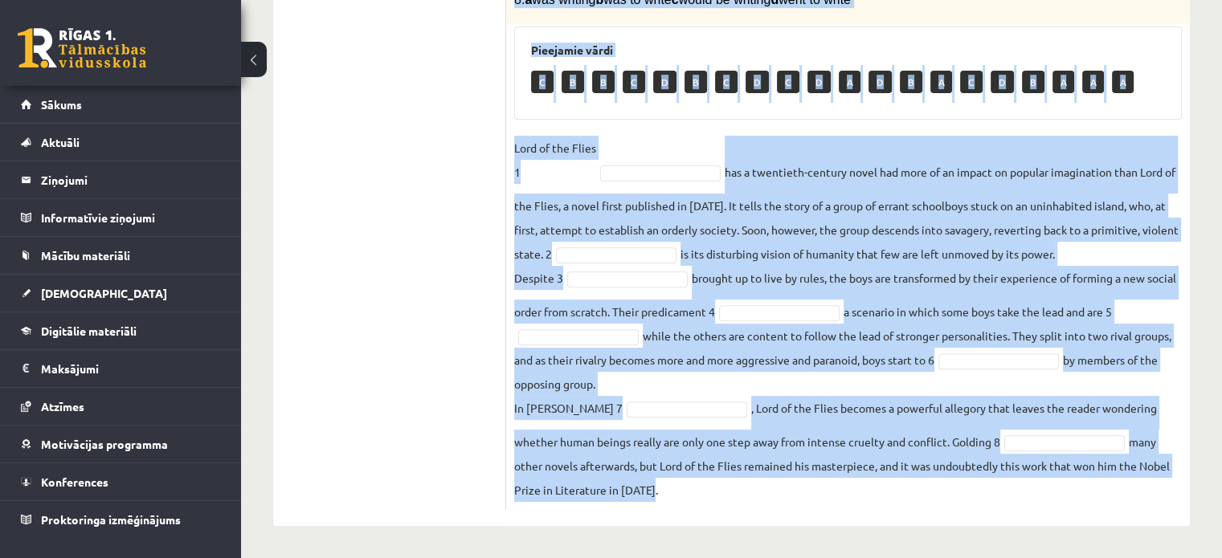
drag, startPoint x: 510, startPoint y: 153, endPoint x: 723, endPoint y: 552, distance: 451.7
click at [723, 552] on div "12.b2 klases diagnosticējošais darbs angļu valodā par 11.klases mācību vielu , …" at bounding box center [731, 37] width 981 height 1043
copy div "Loremips dol sita cons adi elitsed doeiu (t–i). 9. u La etdolo m Aliqua e Admi …"
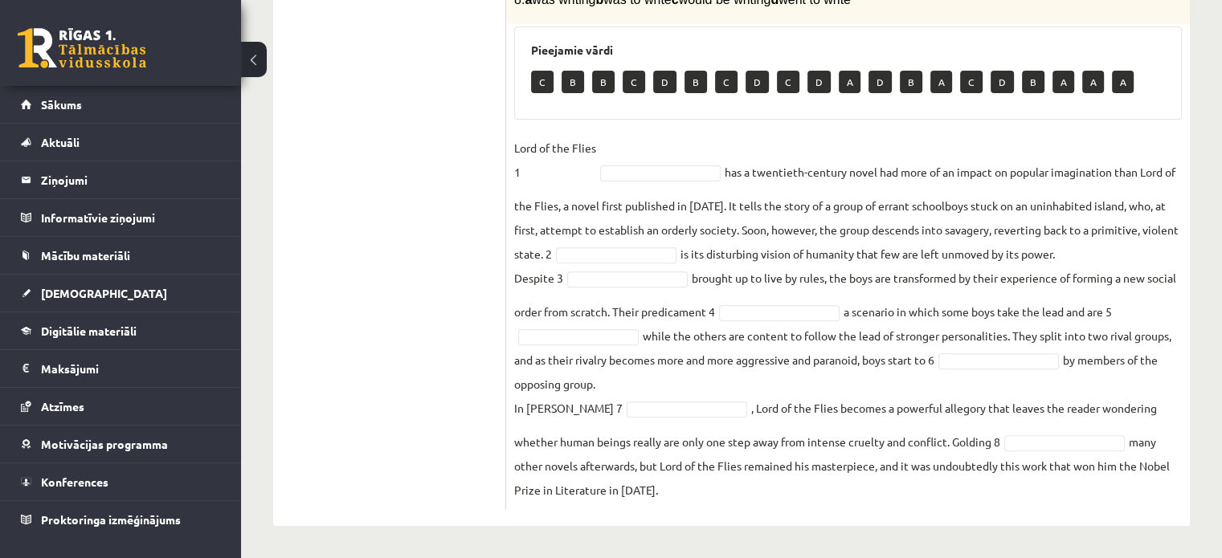
click at [477, 271] on ul "1. uzdevums 2. uzdevums 3. uzdevums Izvērtējums!" at bounding box center [397, 126] width 217 height 768
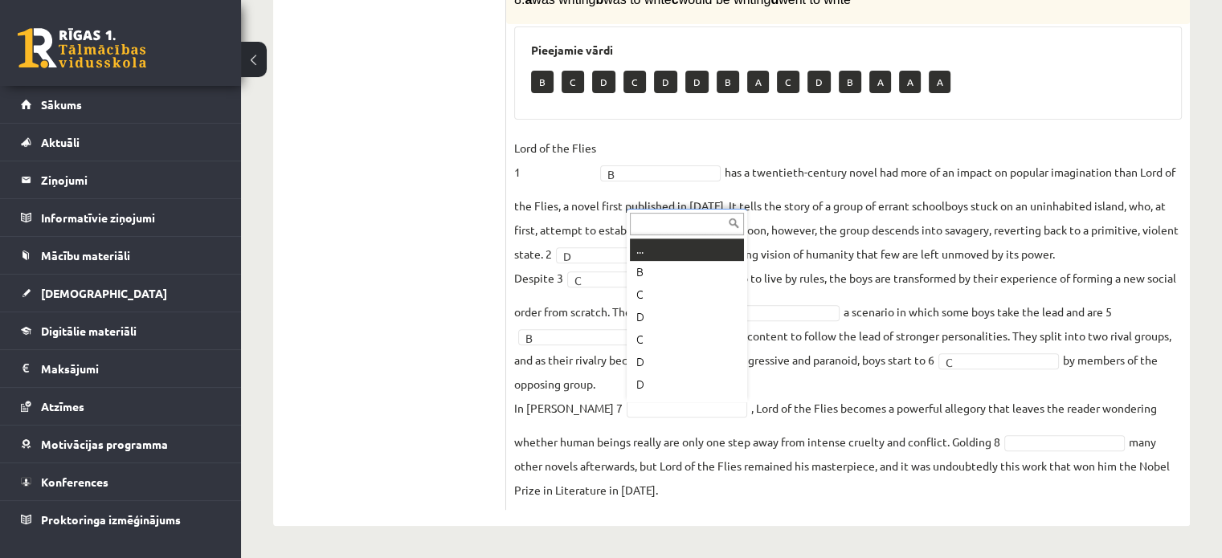
scroll to position [19, 0]
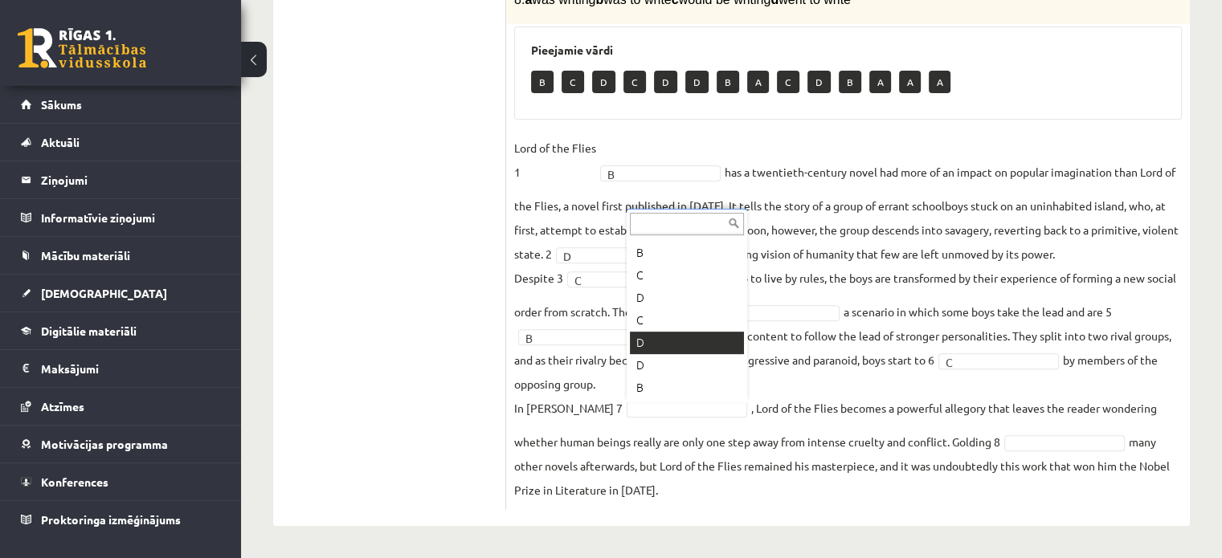
drag, startPoint x: 637, startPoint y: 346, endPoint x: 649, endPoint y: 356, distance: 15.4
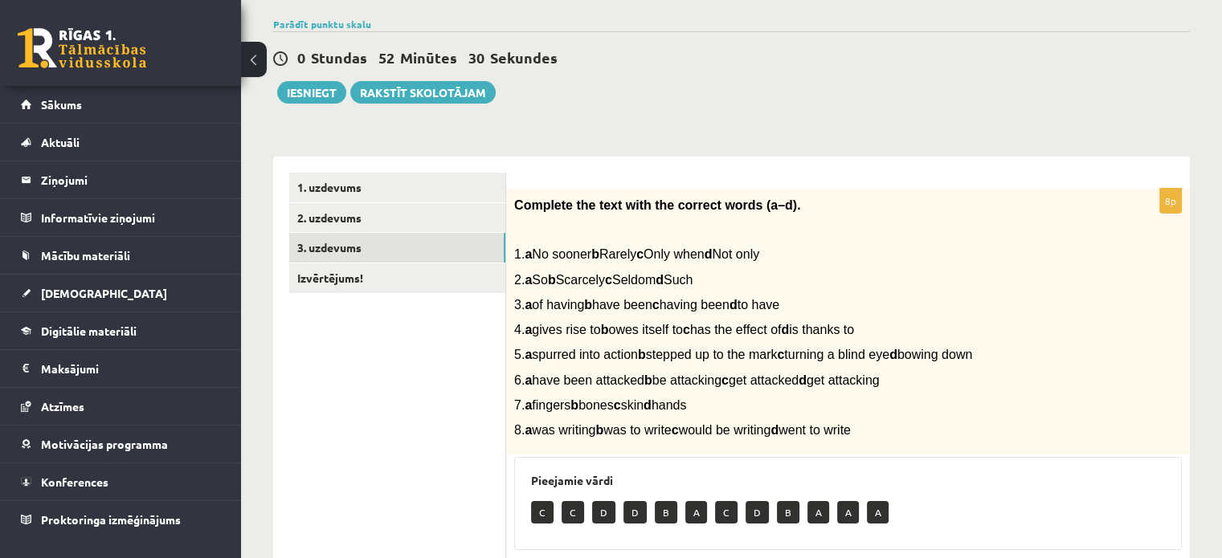
scroll to position [64, 0]
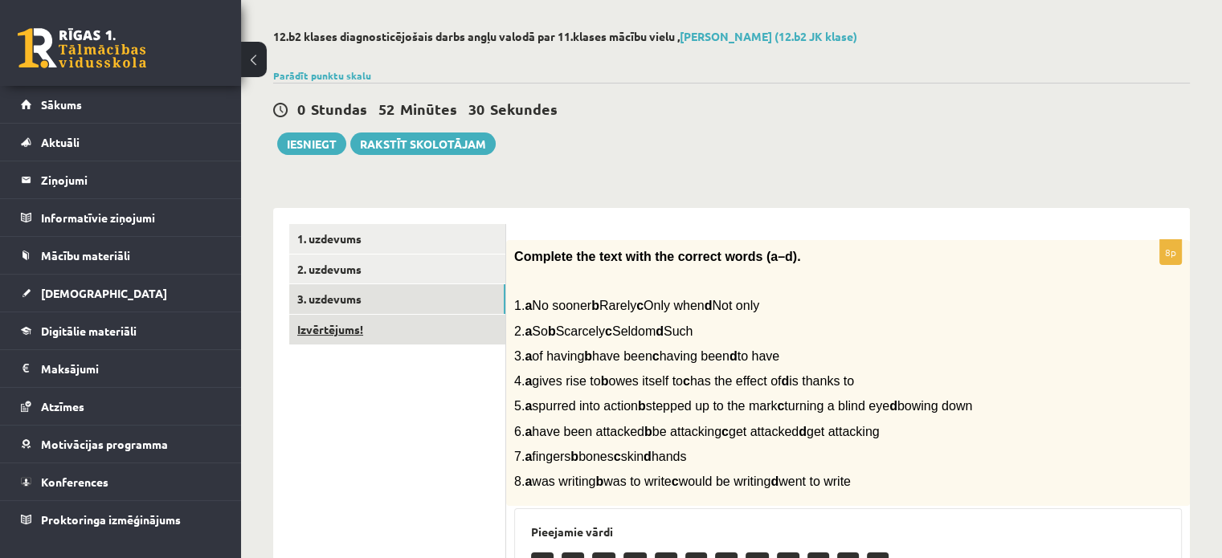
click at [422, 324] on link "Izvērtējums!" at bounding box center [397, 330] width 216 height 30
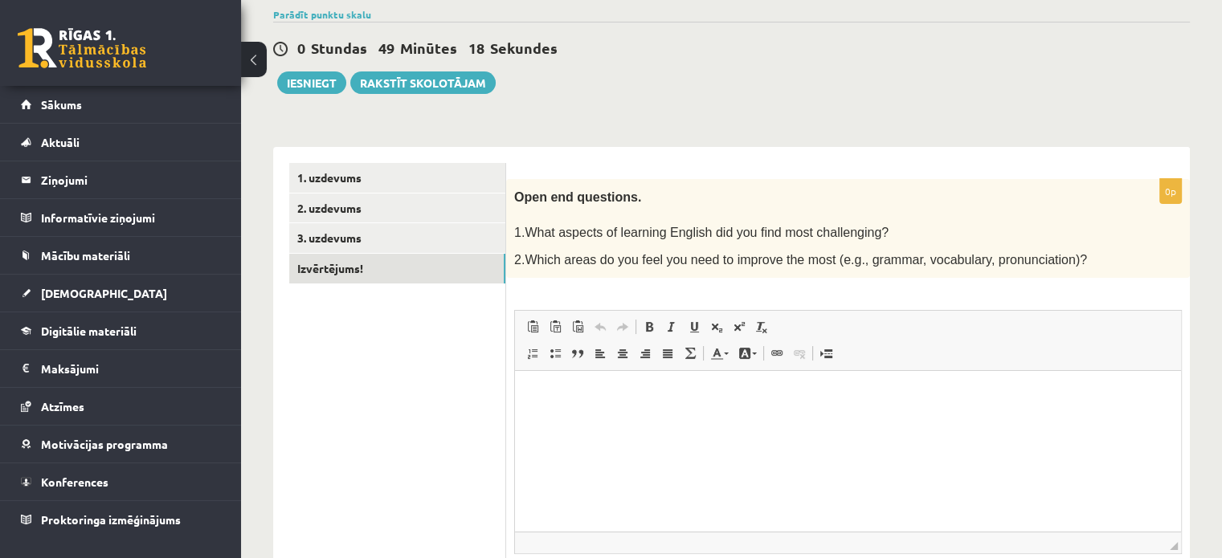
scroll to position [80, 0]
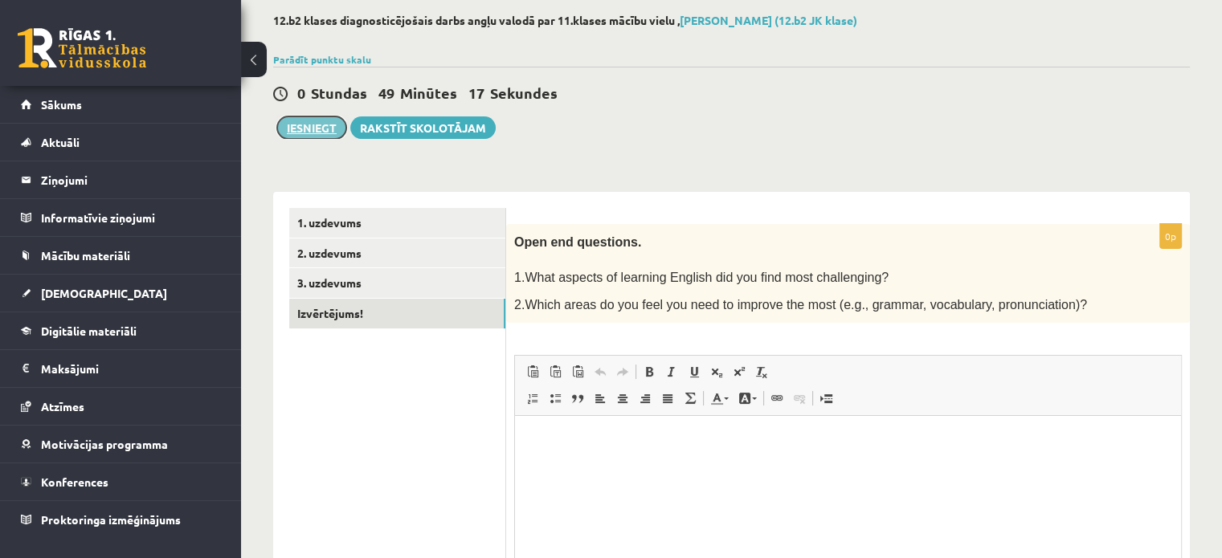
click at [322, 134] on button "Iesniegt" at bounding box center [311, 127] width 69 height 22
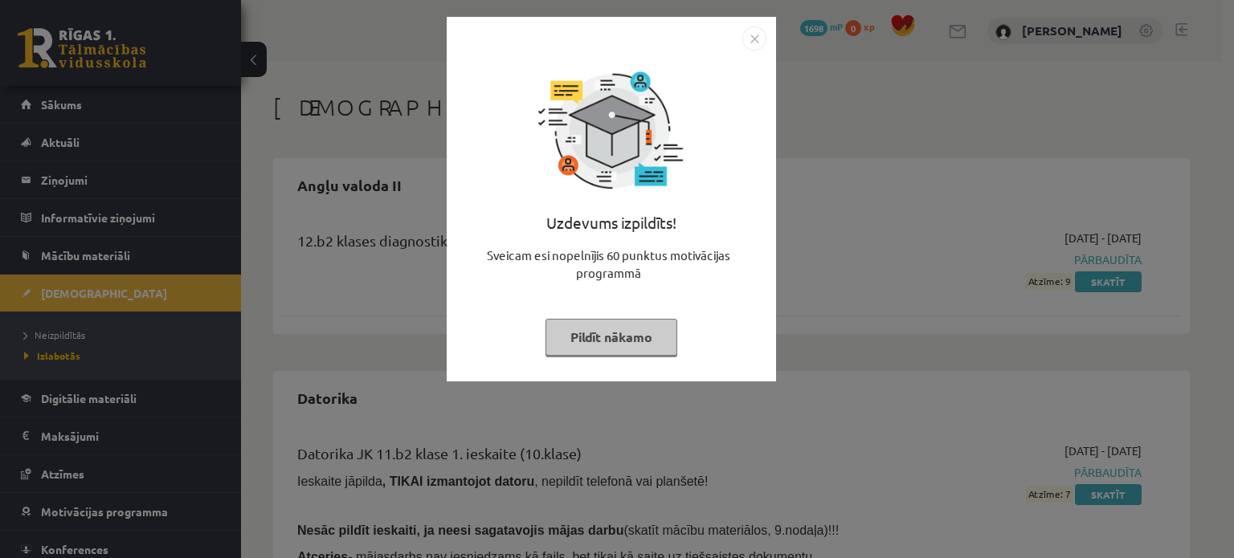
click at [633, 328] on button "Pildīt nākamo" at bounding box center [611, 337] width 132 height 37
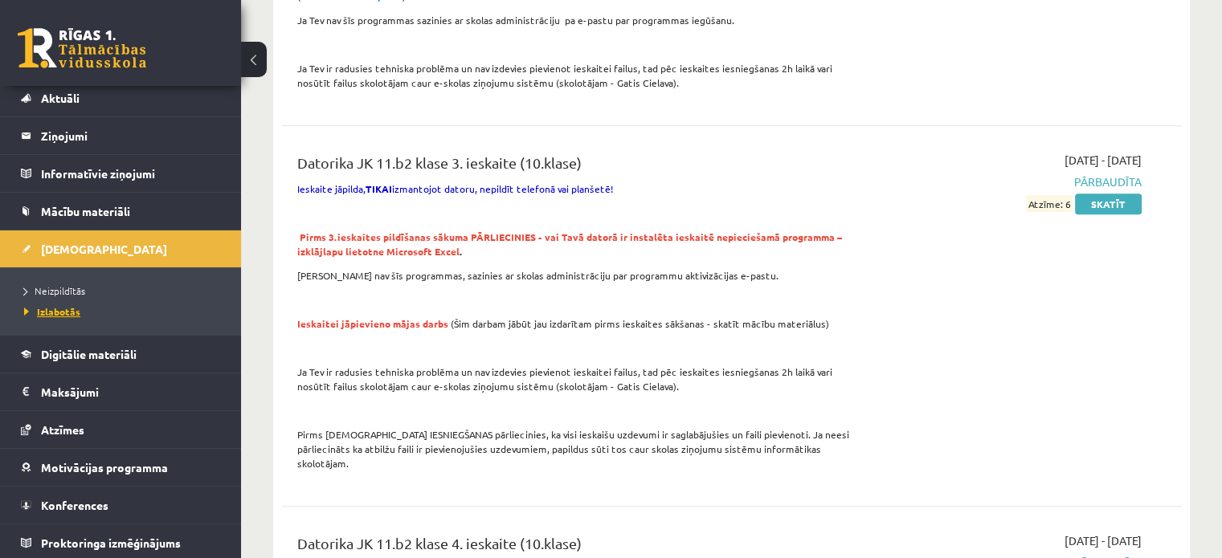
scroll to position [45, 0]
click at [66, 243] on span "[DEMOGRAPHIC_DATA]" at bounding box center [104, 248] width 126 height 14
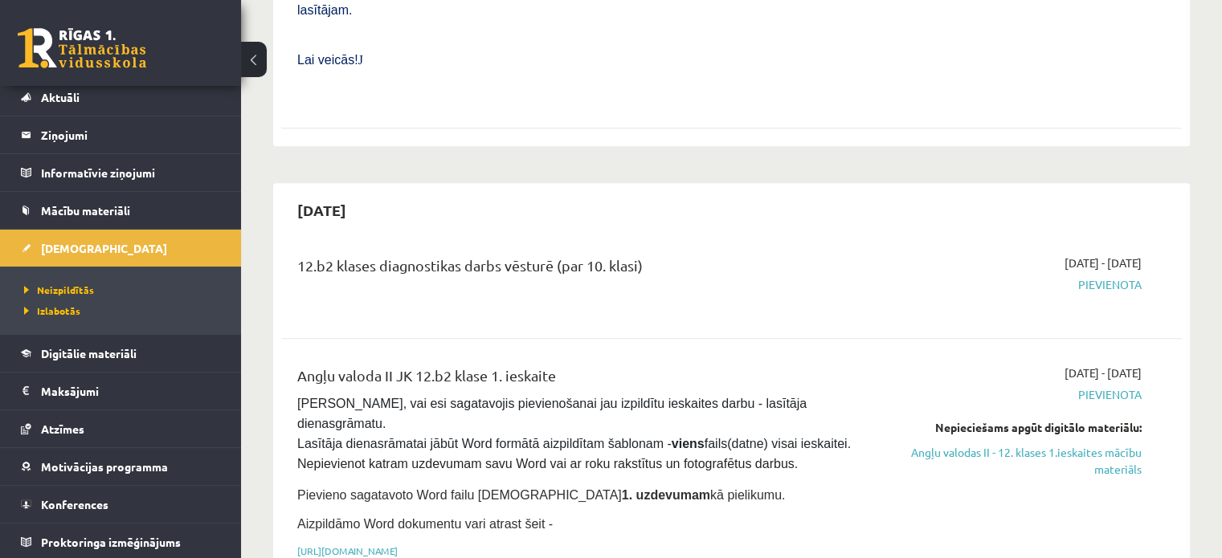
scroll to position [803, 0]
